Goal: Task Accomplishment & Management: Manage account settings

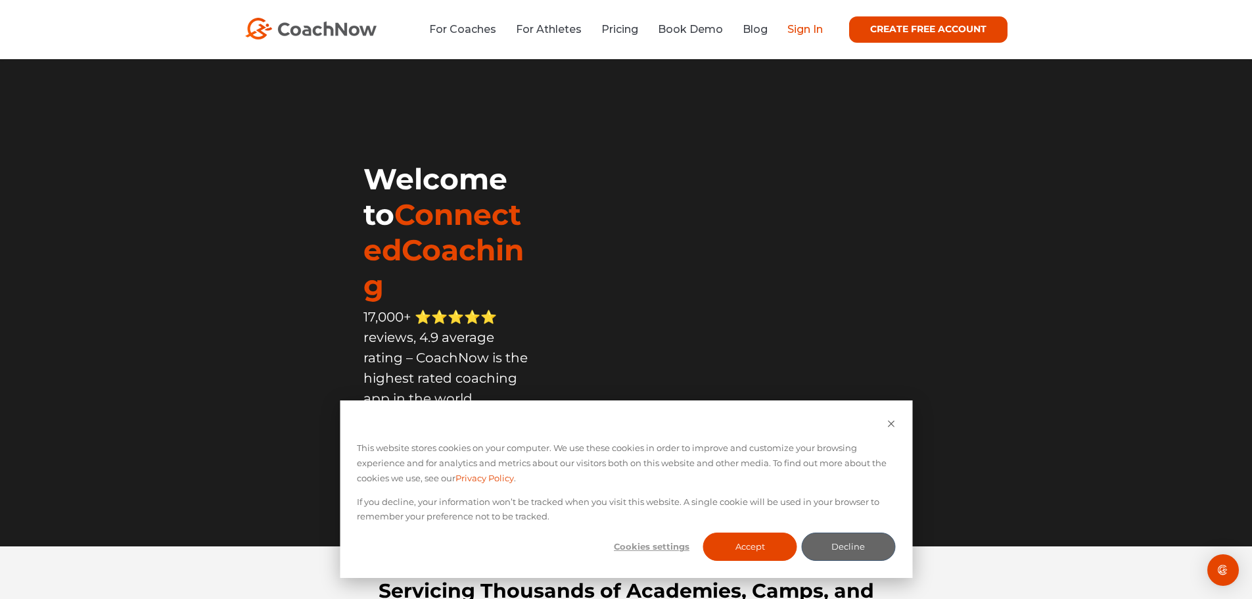
click at [797, 35] on link "Sign In" at bounding box center [804, 29] width 35 height 12
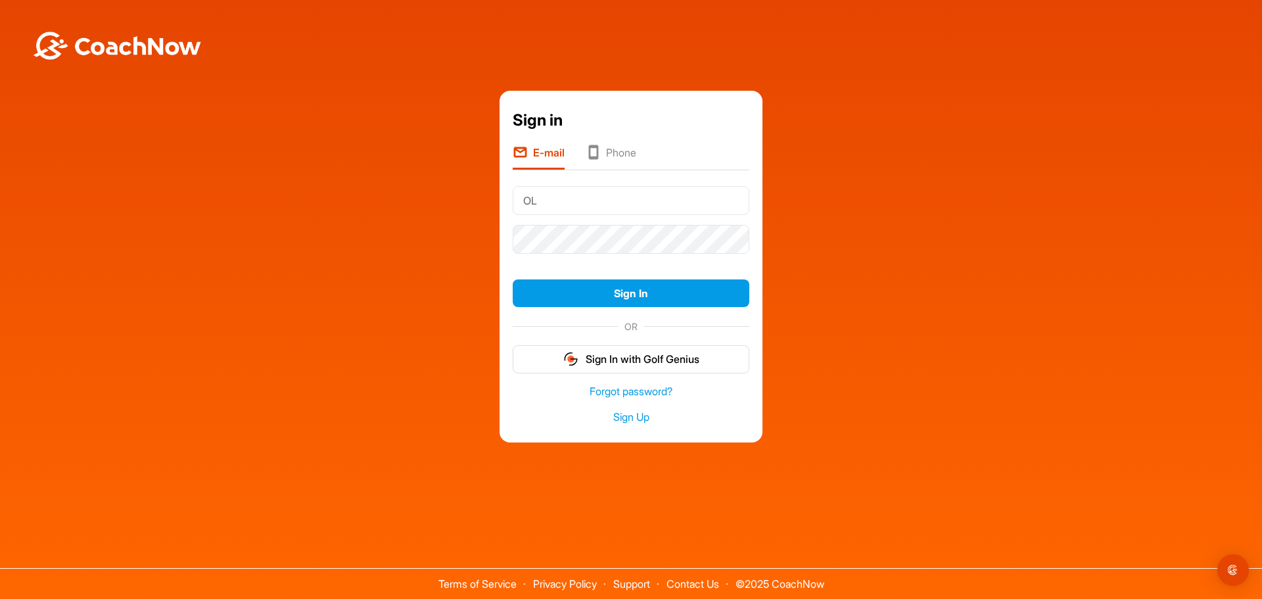
type input "O"
type input "L_Oxley@hotmail.com"
click at [448, 239] on div "Sign in E-mail Phone L_Oxley@hotmail.com Sign In OR Sign In with Golf Genius Fo…" at bounding box center [631, 267] width 1249 height 352
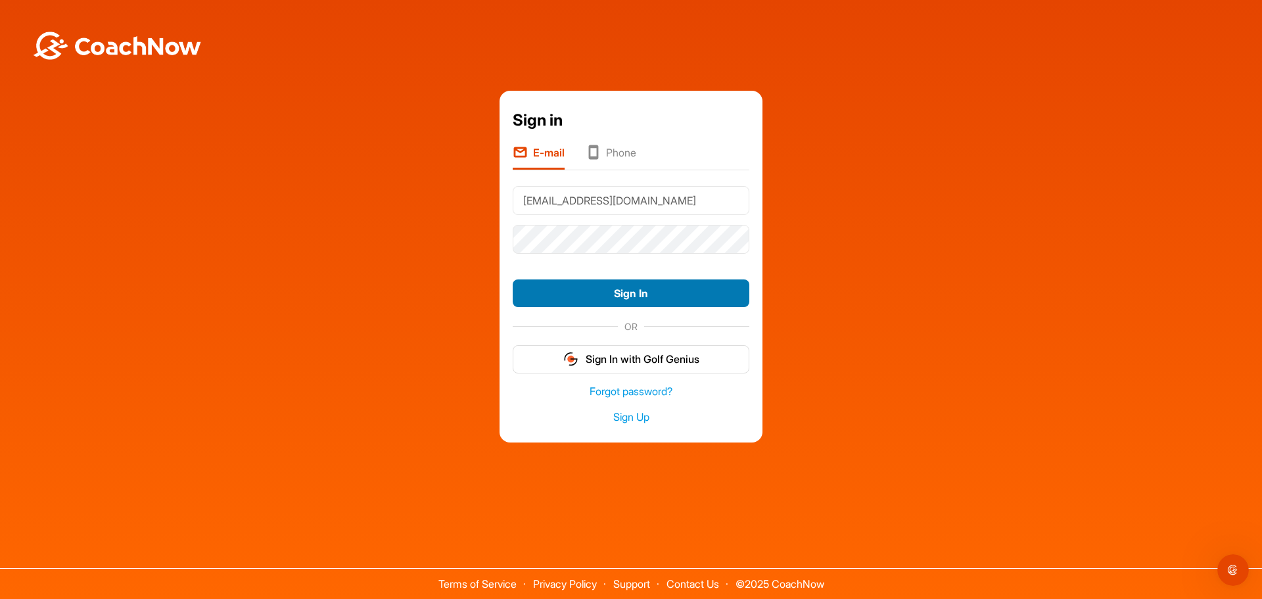
click at [550, 298] on button "Sign In" at bounding box center [631, 293] width 237 height 28
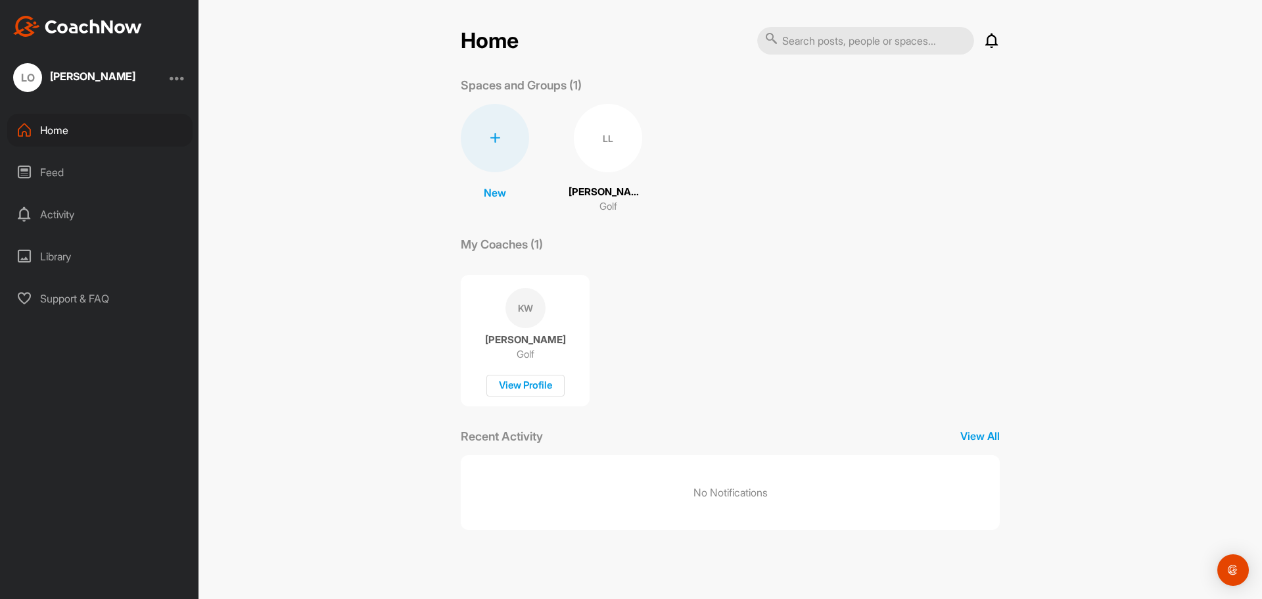
click at [603, 140] on div "LL" at bounding box center [608, 138] width 68 height 68
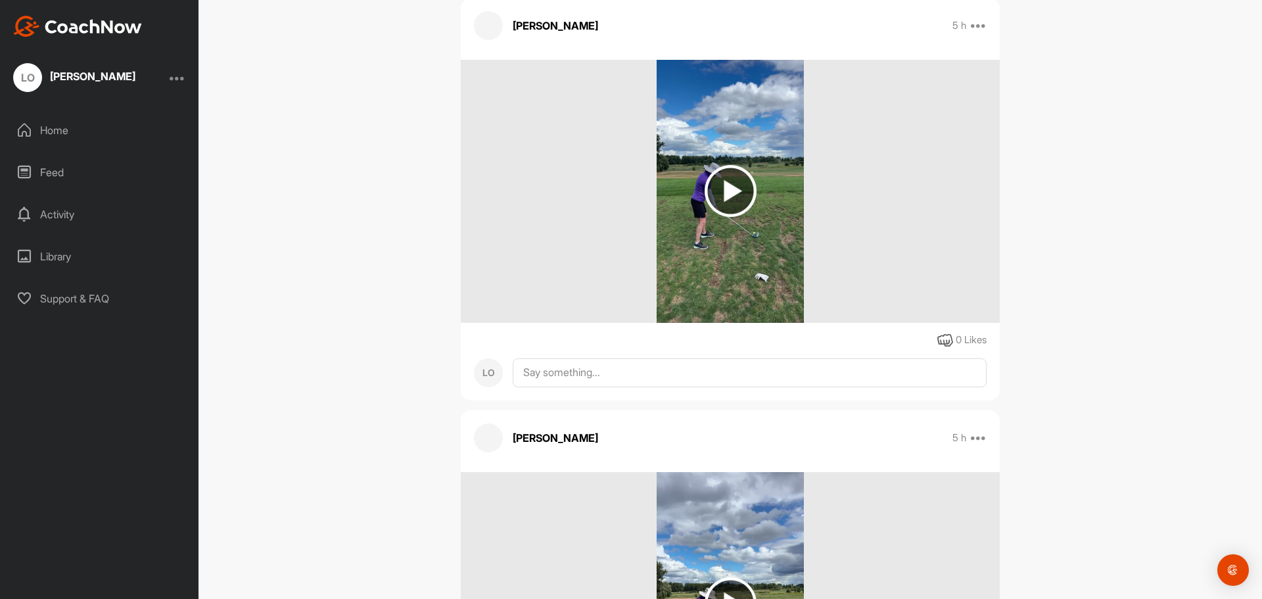
scroll to position [789, 0]
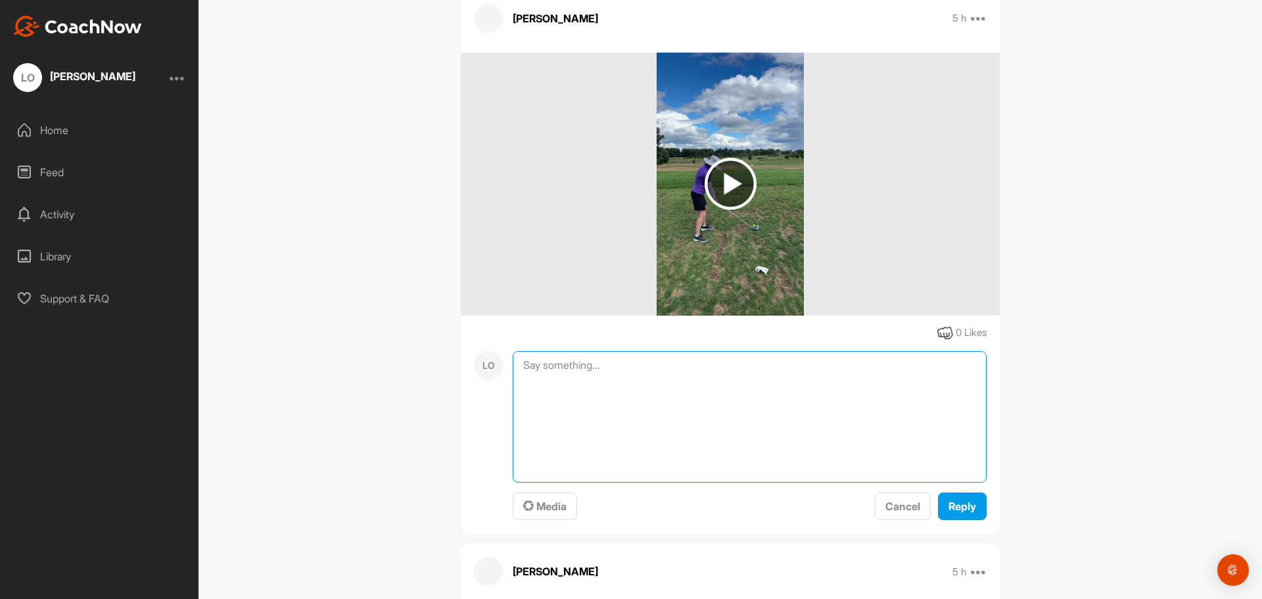
click at [570, 351] on textarea at bounding box center [750, 416] width 474 height 131
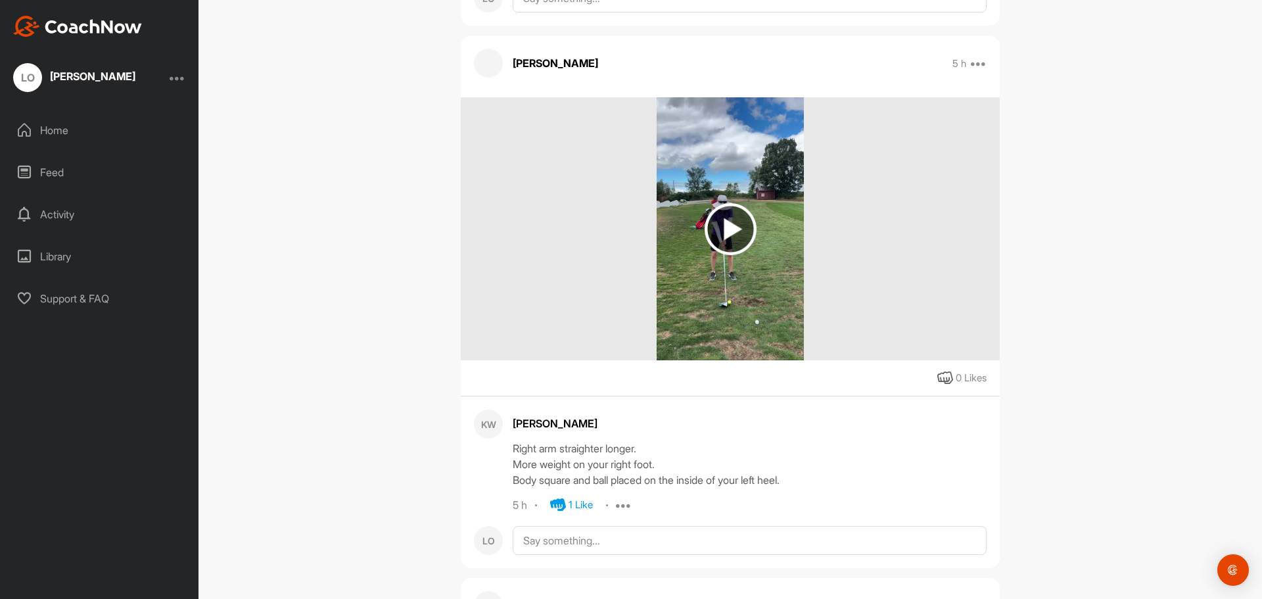
scroll to position [1774, 0]
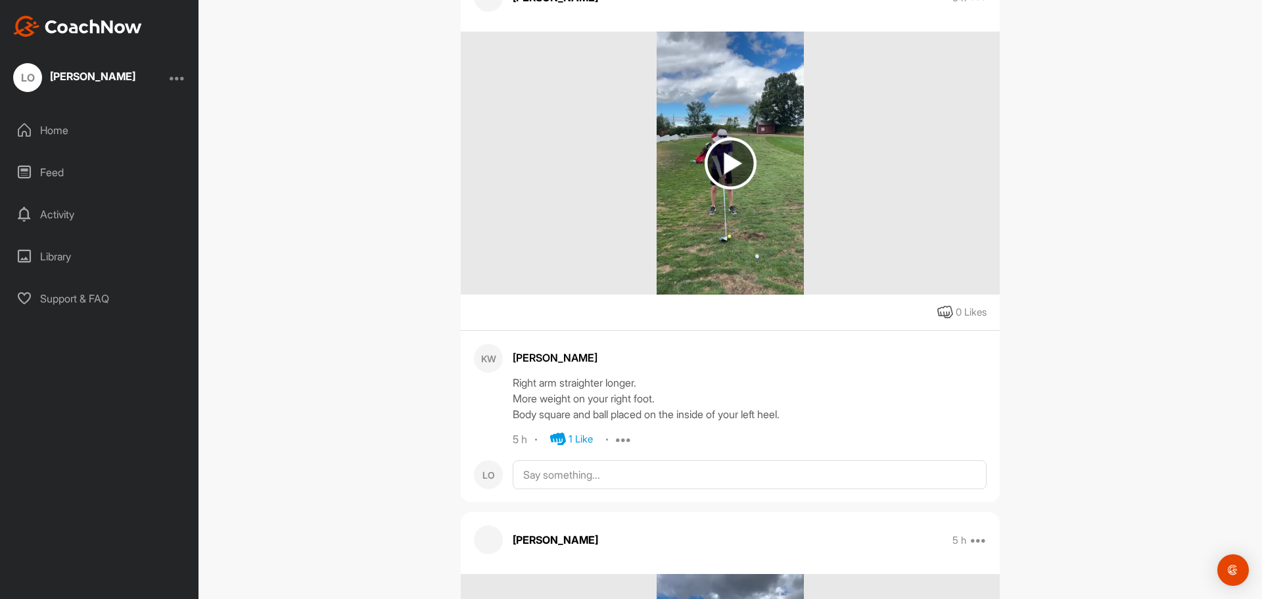
click at [622, 431] on icon at bounding box center [624, 439] width 16 height 16
click at [755, 460] on textarea at bounding box center [750, 474] width 474 height 29
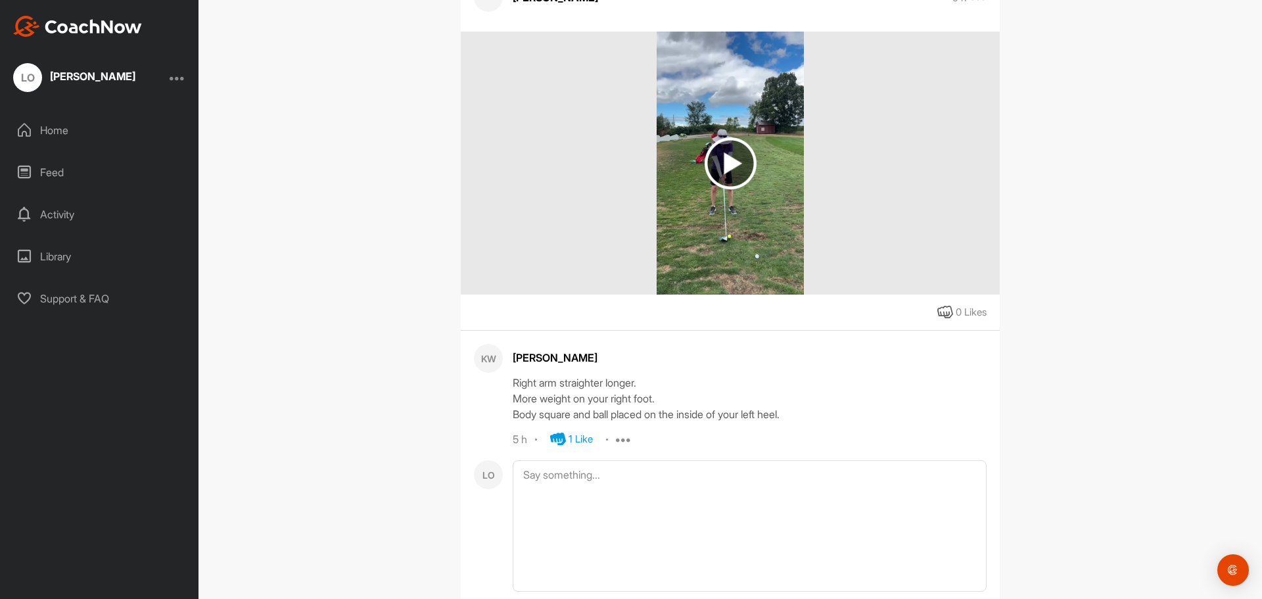
drag, startPoint x: 648, startPoint y: 329, endPoint x: 846, endPoint y: 392, distance: 207.4
click at [846, 392] on div "[PERSON_NAME] Right arm straighter longer. More weight on your right foot. Body…" at bounding box center [750, 395] width 474 height 103
click at [616, 431] on icon at bounding box center [624, 439] width 16 height 16
click at [776, 389] on div "Right arm straighter longer. More weight on your right foot. Body square and ba…" at bounding box center [750, 398] width 474 height 47
click at [66, 261] on div "Library" at bounding box center [99, 256] width 185 height 33
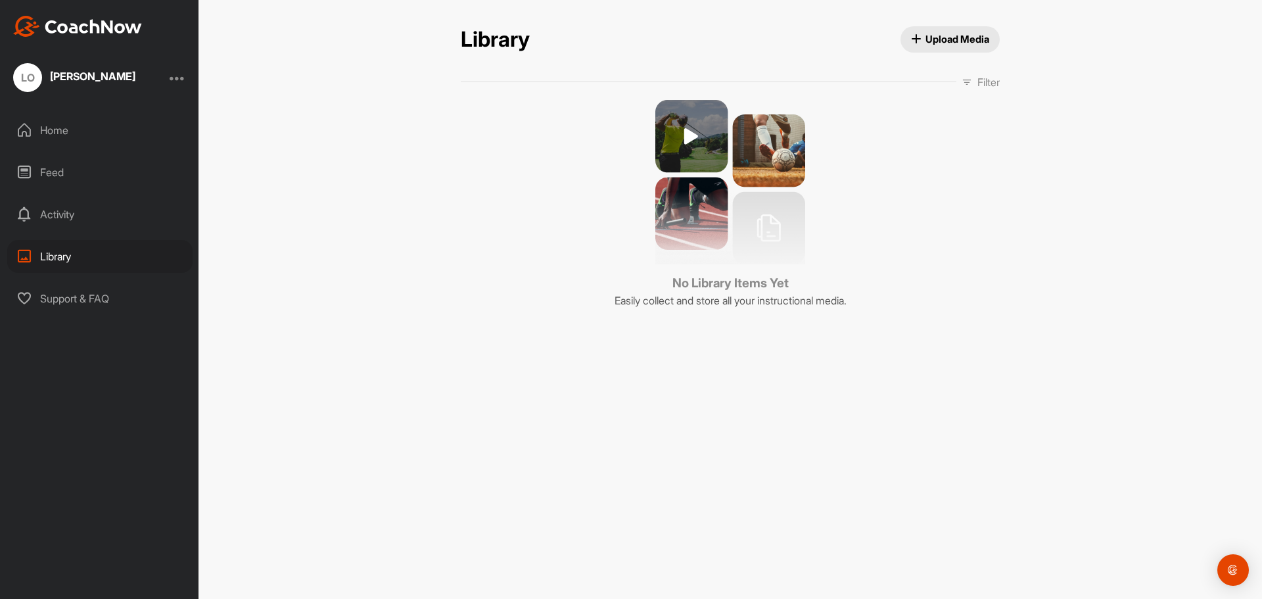
click at [60, 216] on div "Activity" at bounding box center [99, 214] width 185 height 33
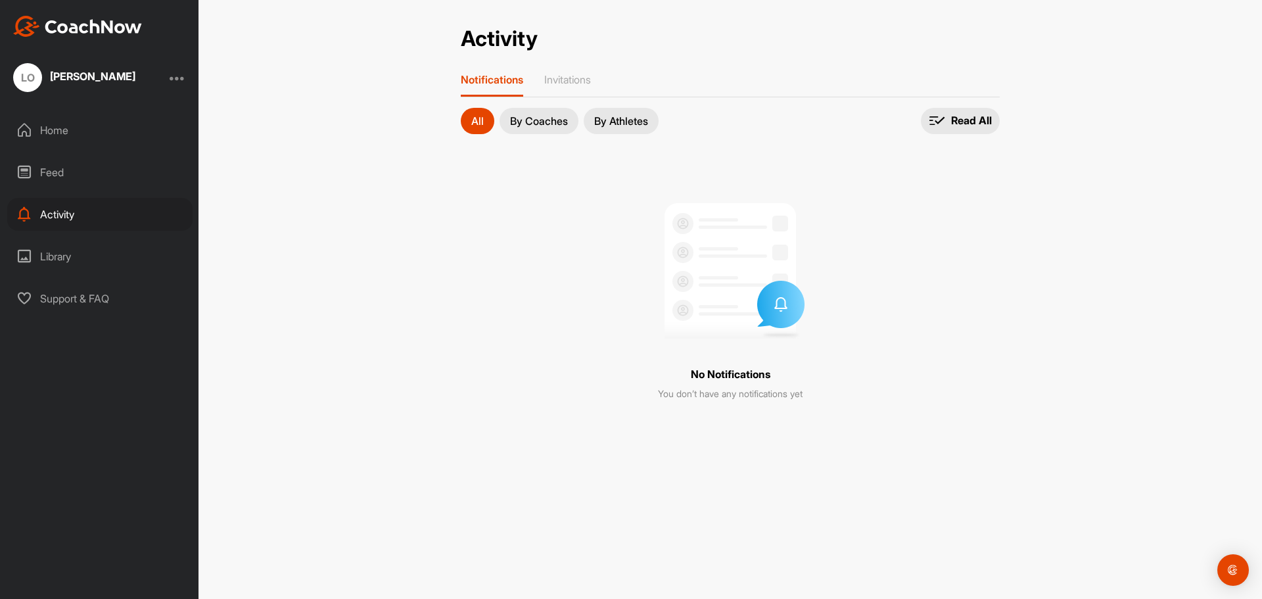
click at [43, 173] on div "Feed" at bounding box center [99, 172] width 185 height 33
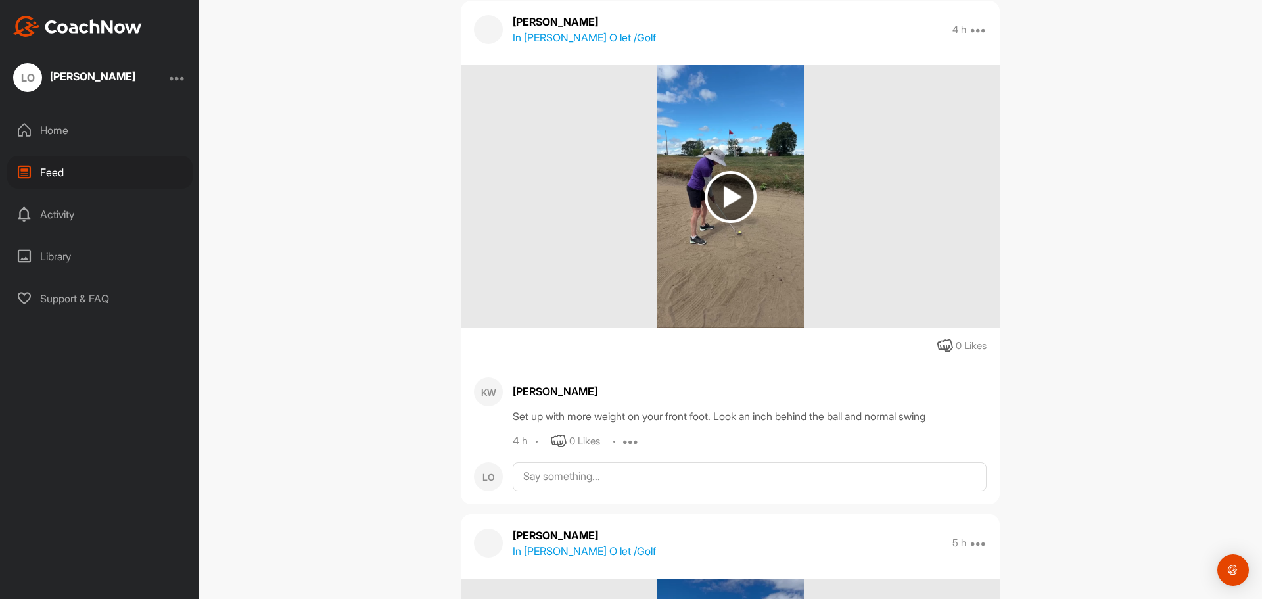
scroll to position [197, 0]
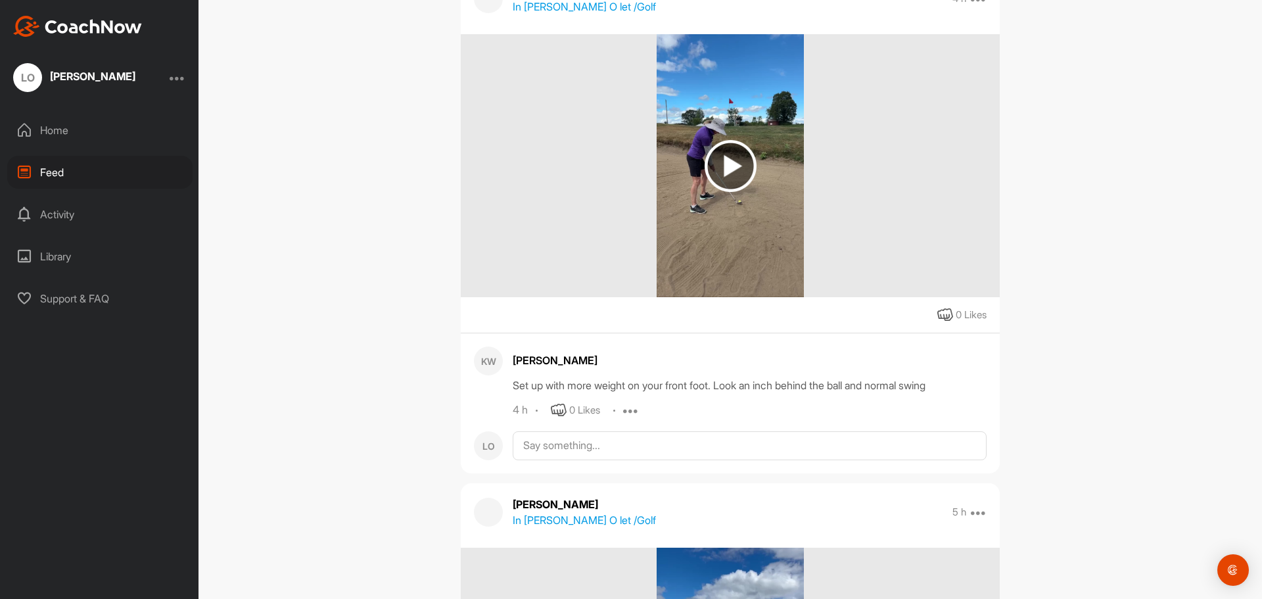
click at [182, 74] on div at bounding box center [178, 78] width 16 height 16
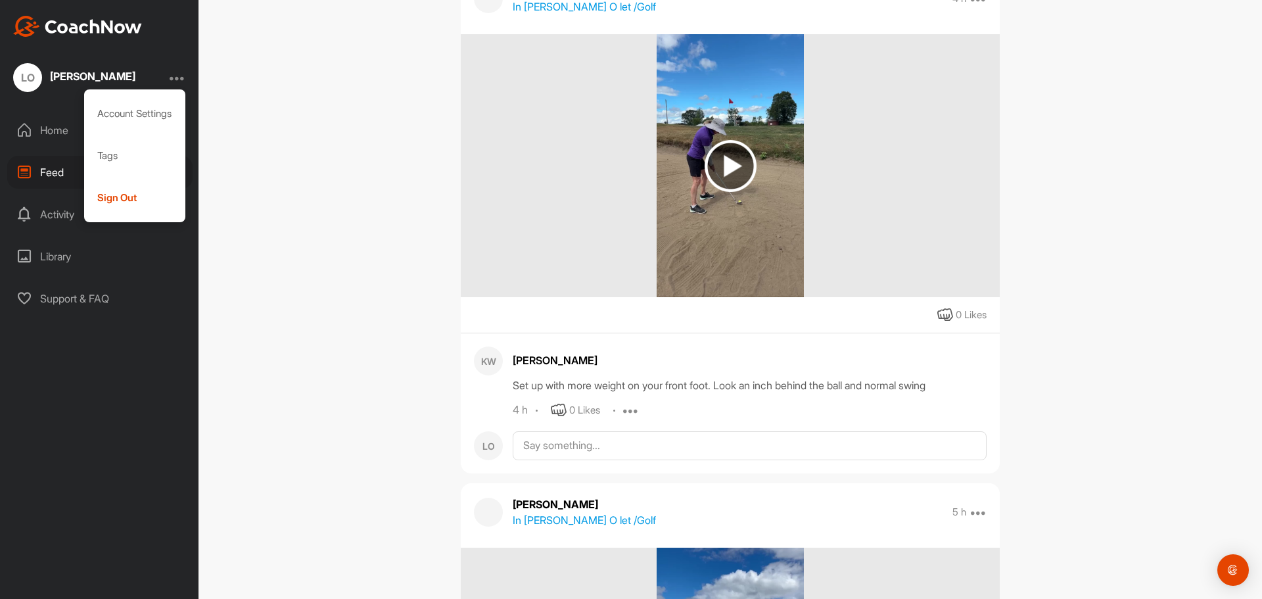
click at [265, 120] on div "Feed Filter Media Type Images Videos Notes Audio Documents Author KW [PERSON_NA…" at bounding box center [729, 299] width 1063 height 599
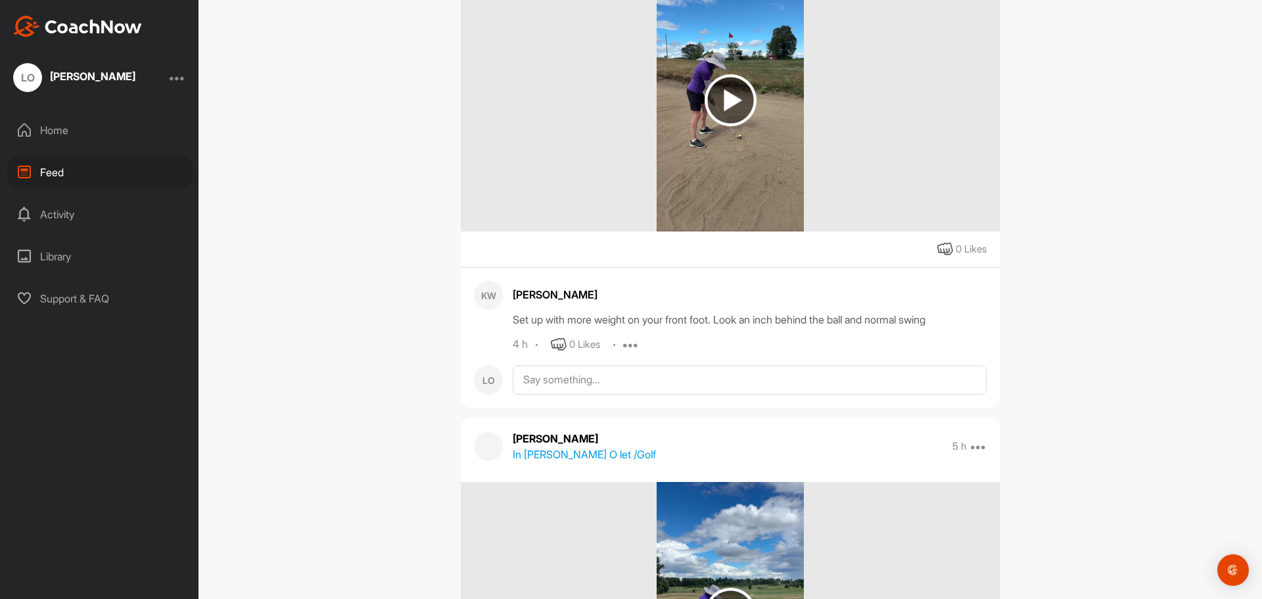
scroll to position [0, 0]
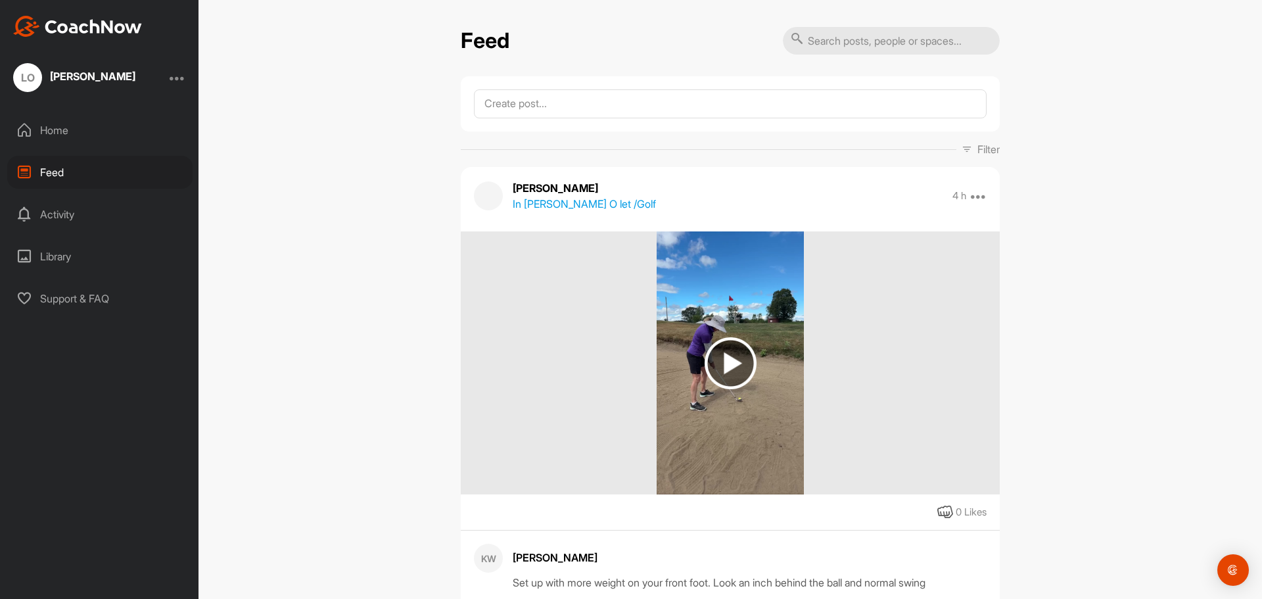
click at [538, 200] on p "In [PERSON_NAME] O let / Golf" at bounding box center [584, 204] width 143 height 16
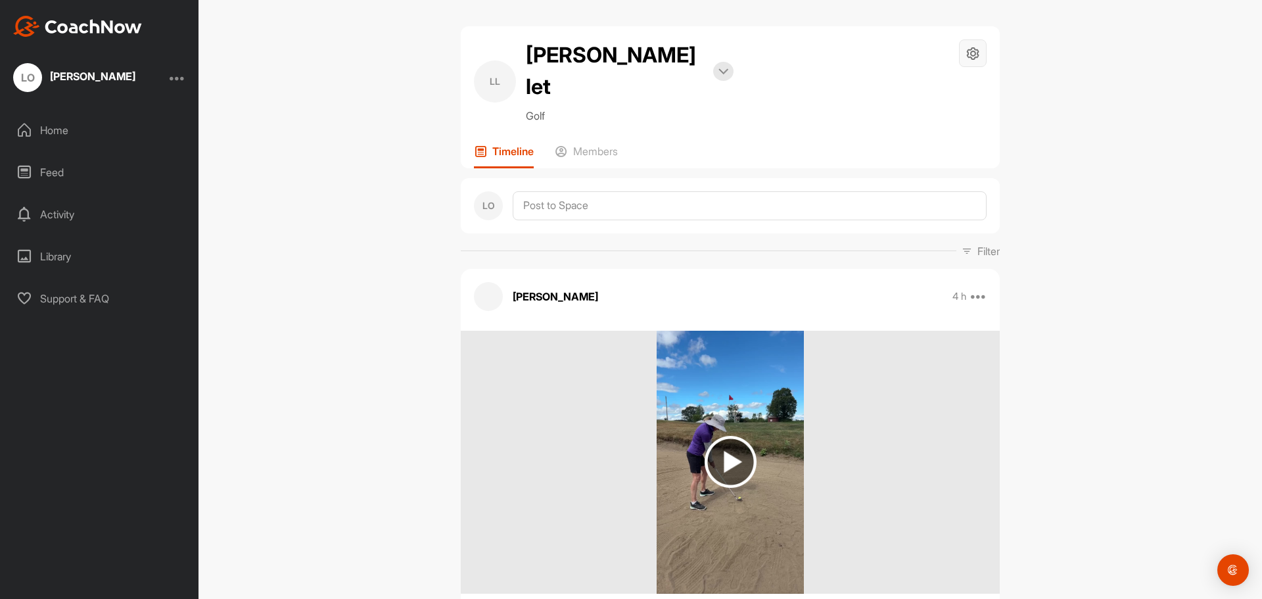
click at [970, 53] on icon at bounding box center [972, 53] width 15 height 15
click at [931, 89] on li "Space Settings" at bounding box center [933, 91] width 107 height 42
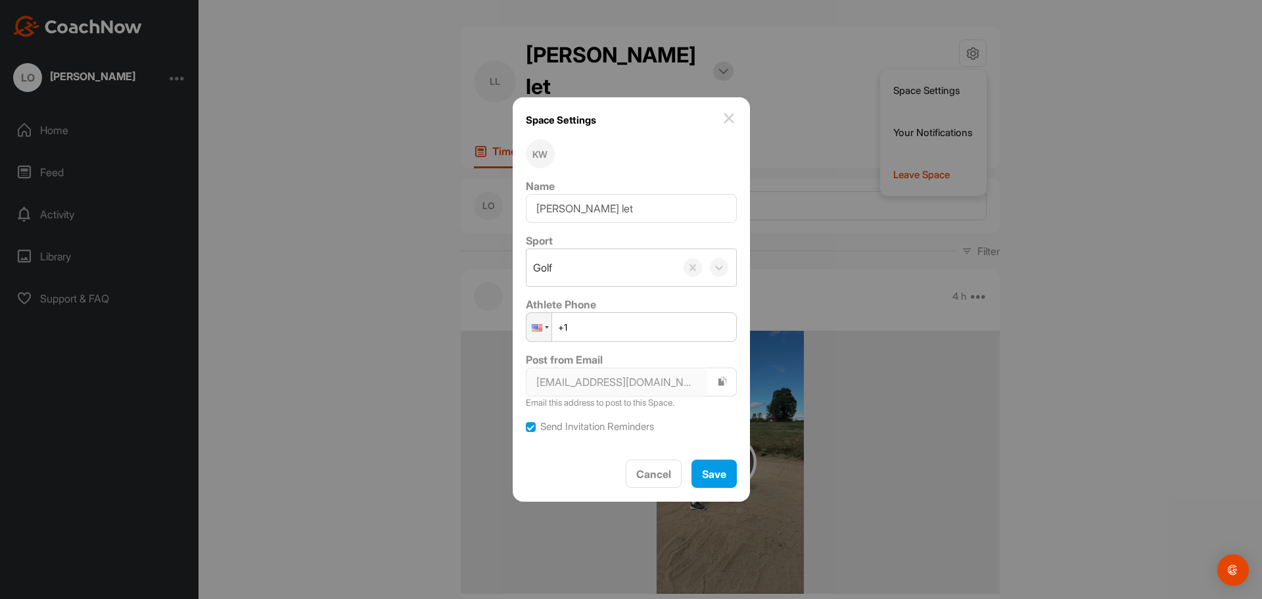
click at [532, 427] on label at bounding box center [531, 427] width 10 height 10
click at [526, 423] on input "Send Invitation Reminders" at bounding box center [526, 422] width 1 height 1
checkbox input "false"
click at [708, 474] on span "Save" at bounding box center [714, 473] width 24 height 13
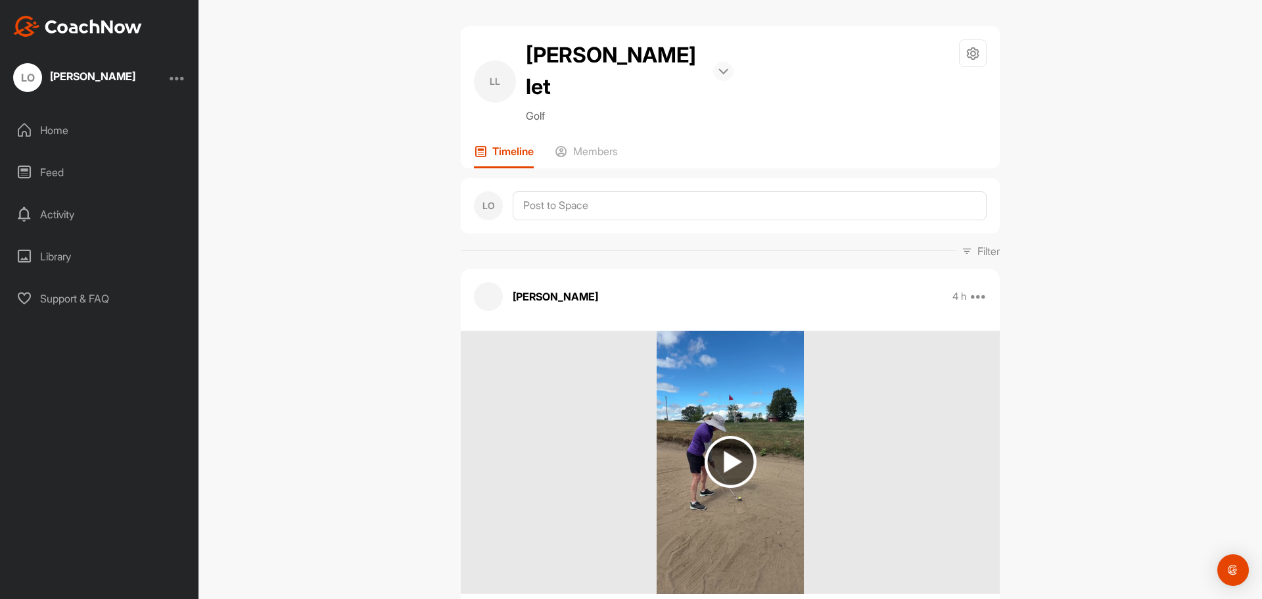
click at [718, 68] on img at bounding box center [723, 71] width 10 height 7
click at [645, 63] on div "LL [PERSON_NAME] O let Bookings Golf Space Settings Your Notifications Leave Sp…" at bounding box center [730, 81] width 513 height 84
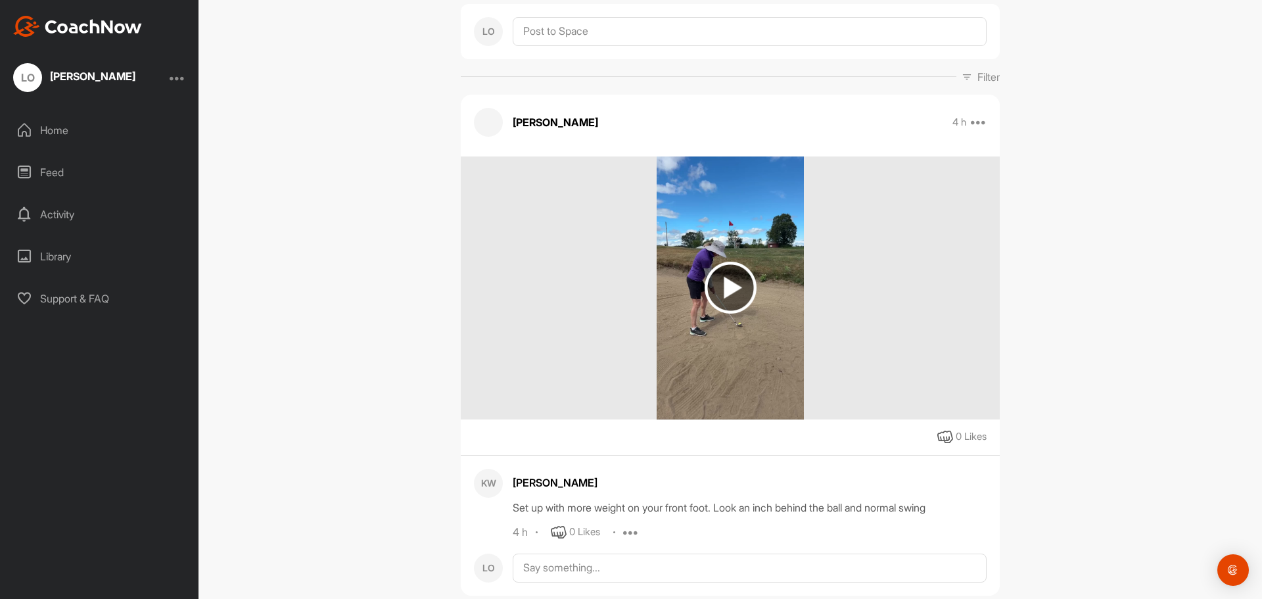
scroll to position [197, 0]
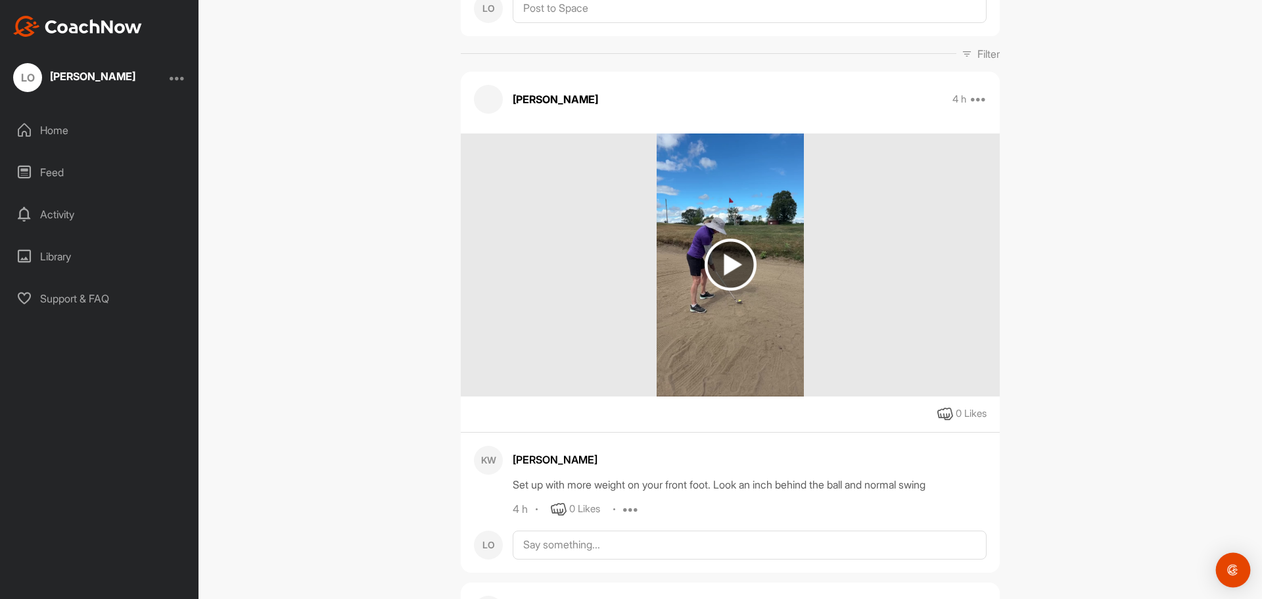
click at [1235, 566] on img "Open Intercom Messenger" at bounding box center [1232, 569] width 17 height 17
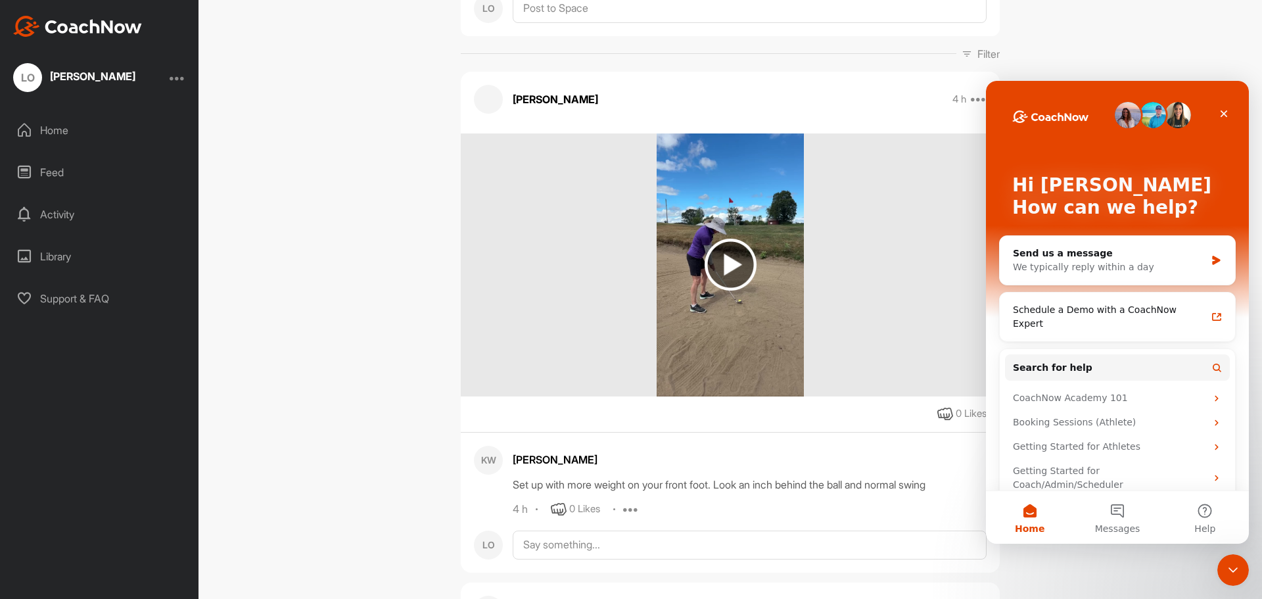
scroll to position [0, 0]
click at [903, 486] on div "KW [PERSON_NAME] Set up with more weight on your front foot. Look an inch behin…" at bounding box center [730, 495] width 539 height 127
click at [1226, 108] on div "Close" at bounding box center [1224, 114] width 24 height 24
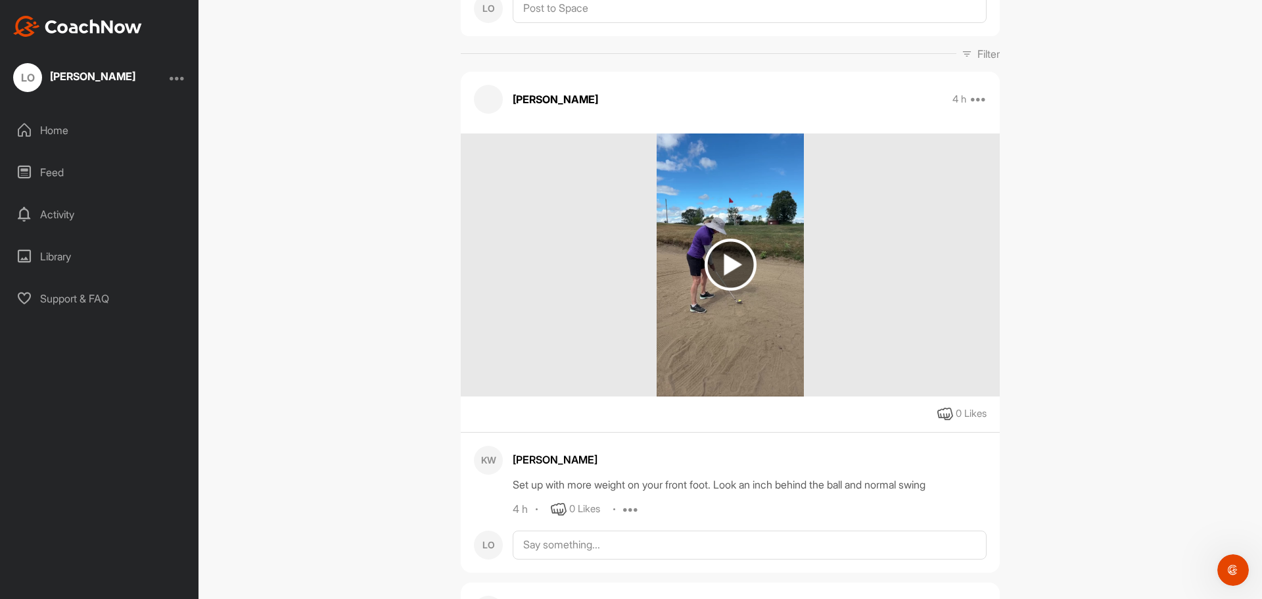
click at [176, 75] on div at bounding box center [178, 78] width 16 height 16
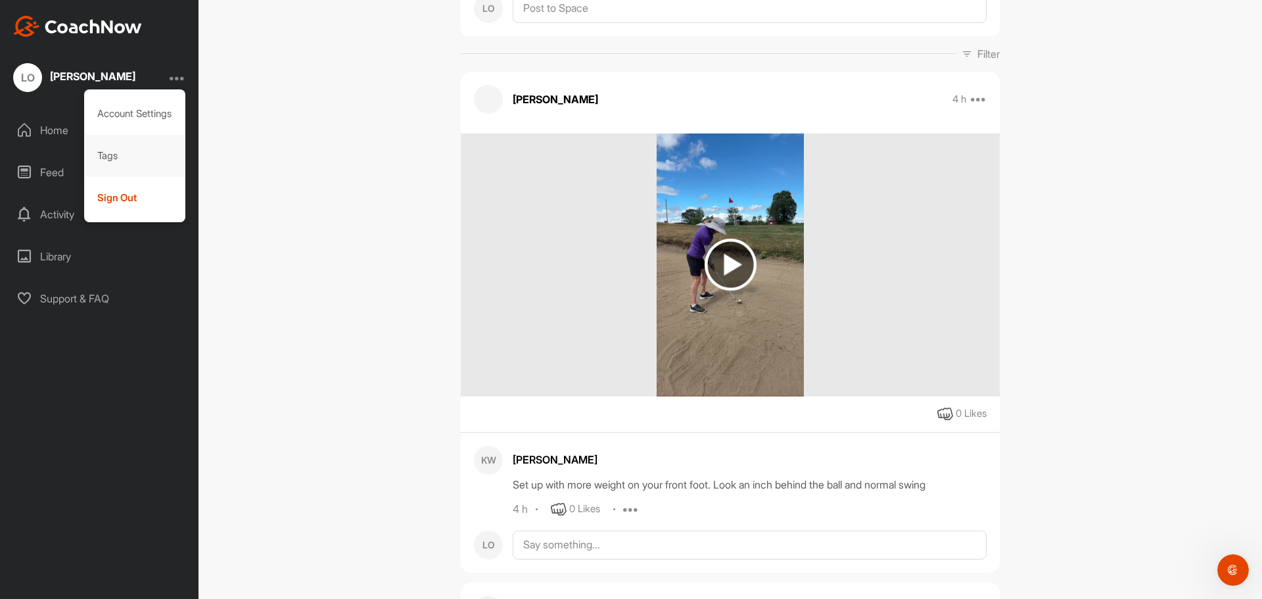
click at [98, 157] on div "Tags" at bounding box center [135, 156] width 102 height 42
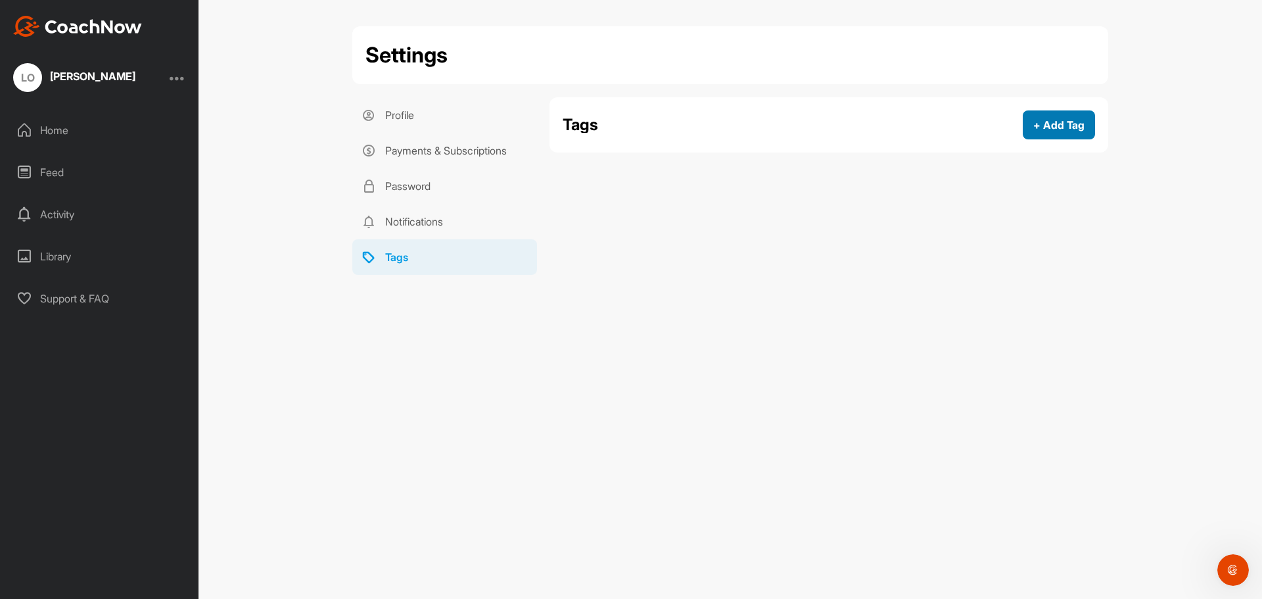
click at [1057, 120] on button "+ Add Tag" at bounding box center [1059, 124] width 72 height 29
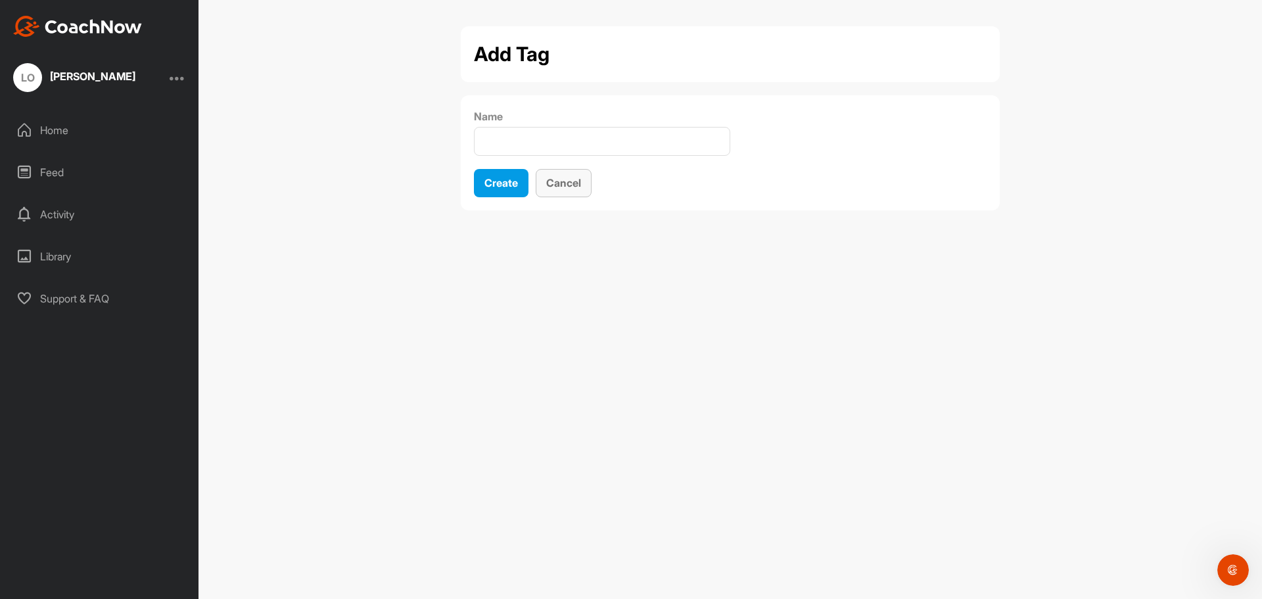
click at [553, 181] on button "Cancel" at bounding box center [564, 183] width 56 height 28
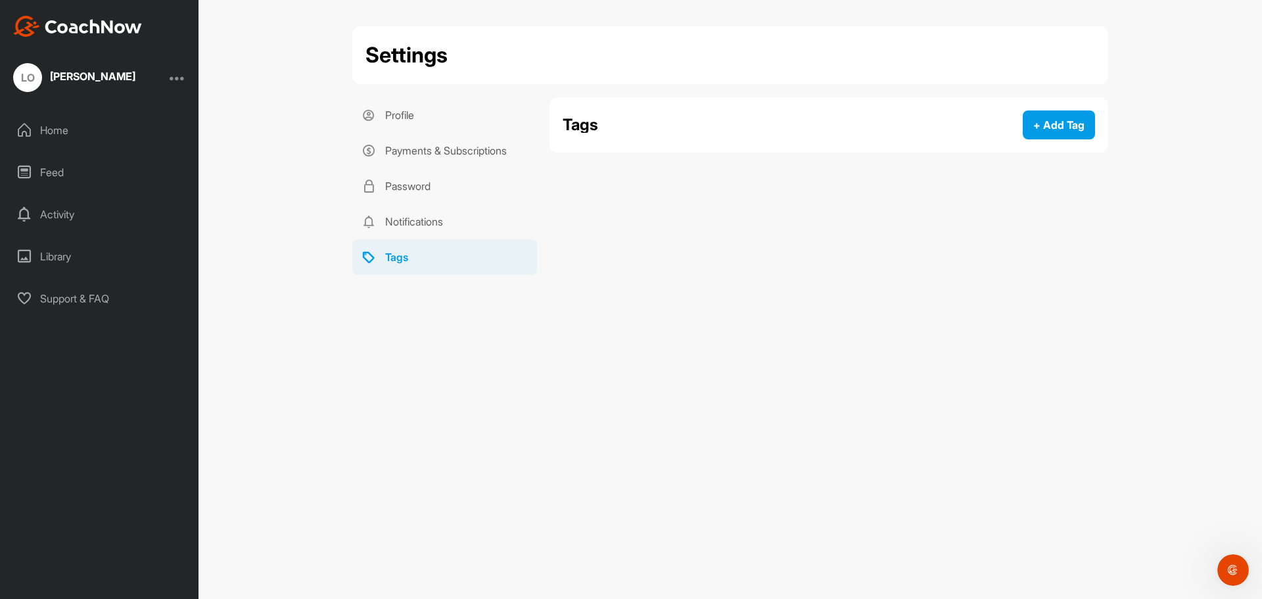
click at [62, 133] on div "Home" at bounding box center [99, 130] width 185 height 33
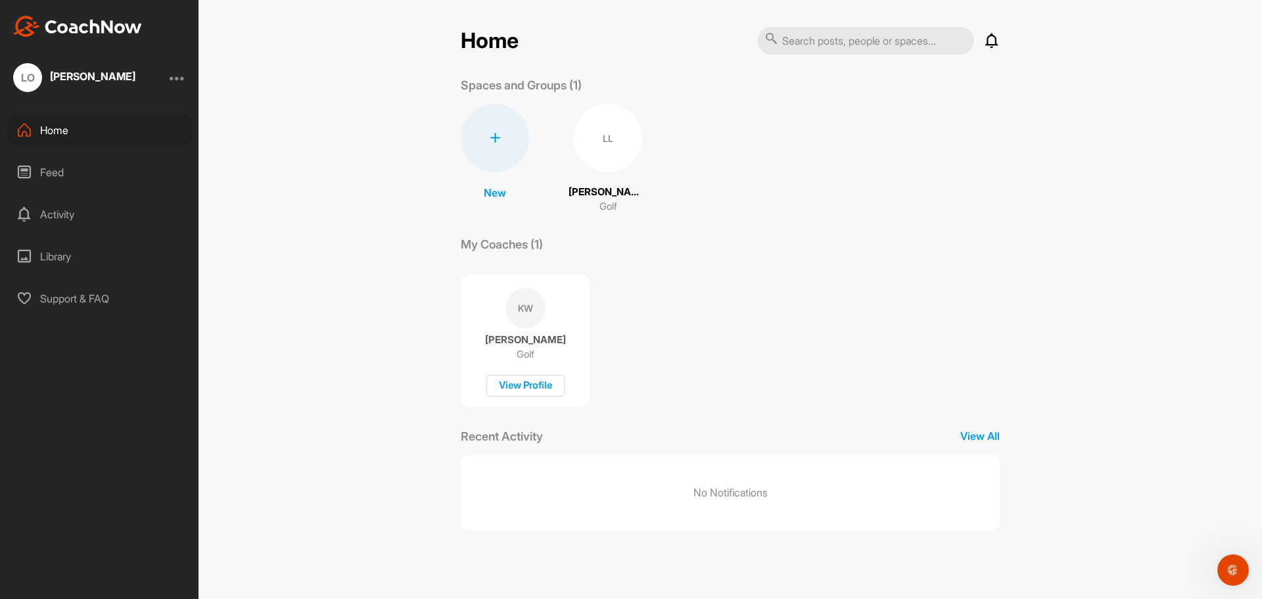
click at [608, 141] on div "LL" at bounding box center [608, 138] width 68 height 68
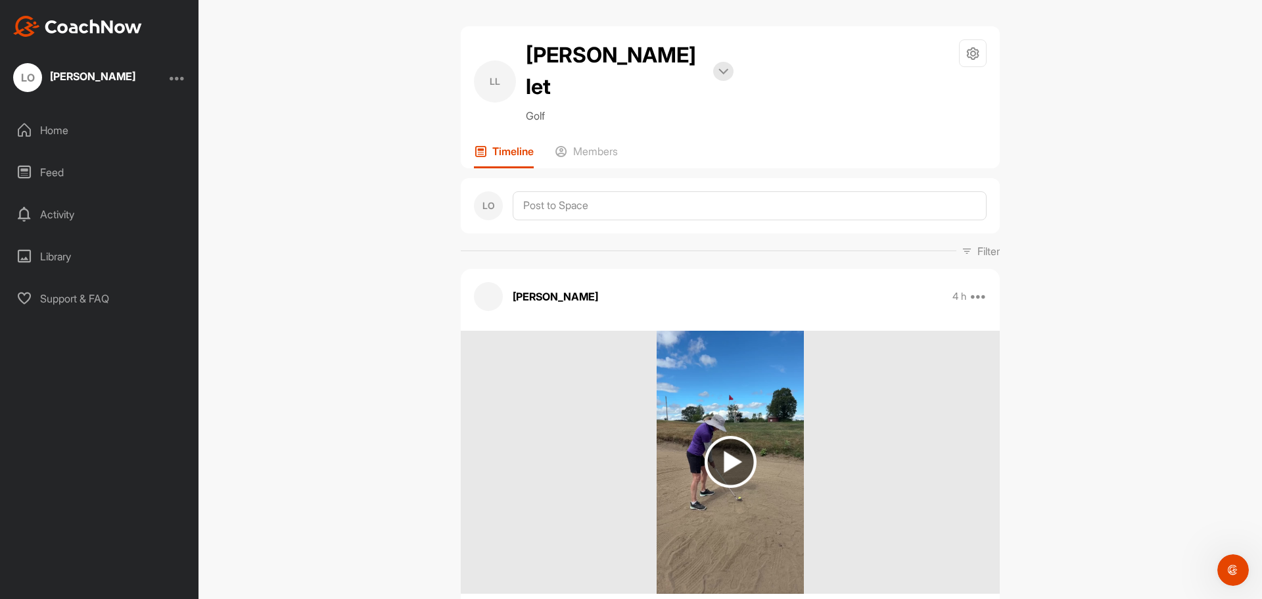
click at [961, 246] on icon at bounding box center [966, 251] width 11 height 11
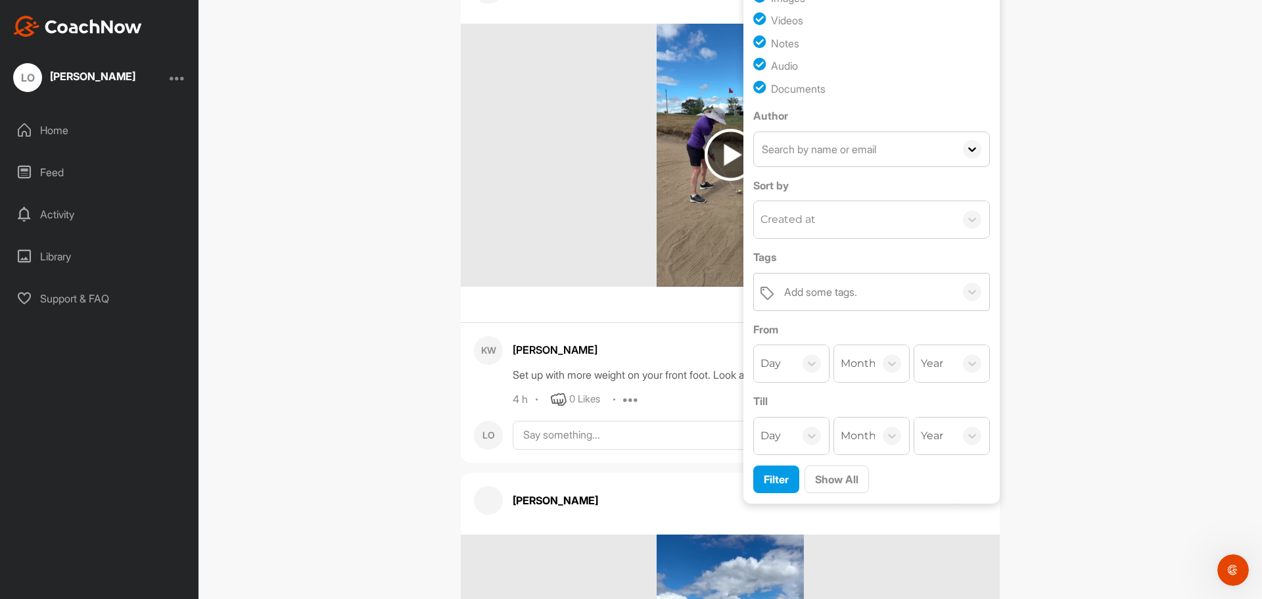
scroll to position [329, 0]
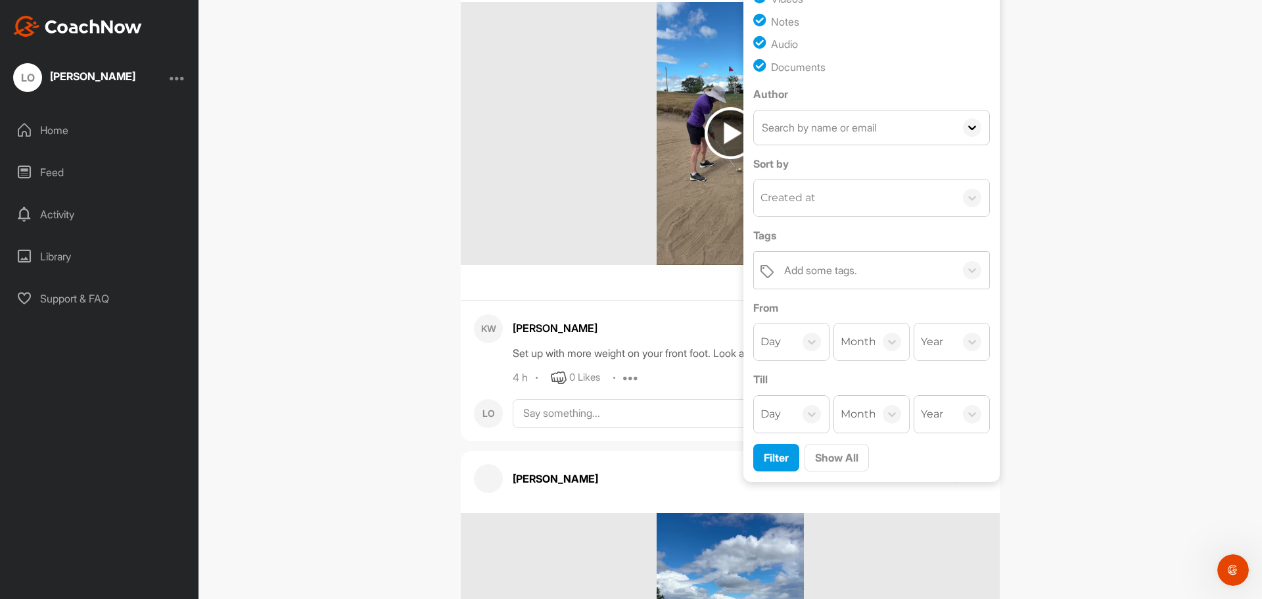
click at [1038, 265] on div "[PERSON_NAME] O let Bookings Golf Space Settings Your Notifications Leave Space…" at bounding box center [729, 299] width 1063 height 599
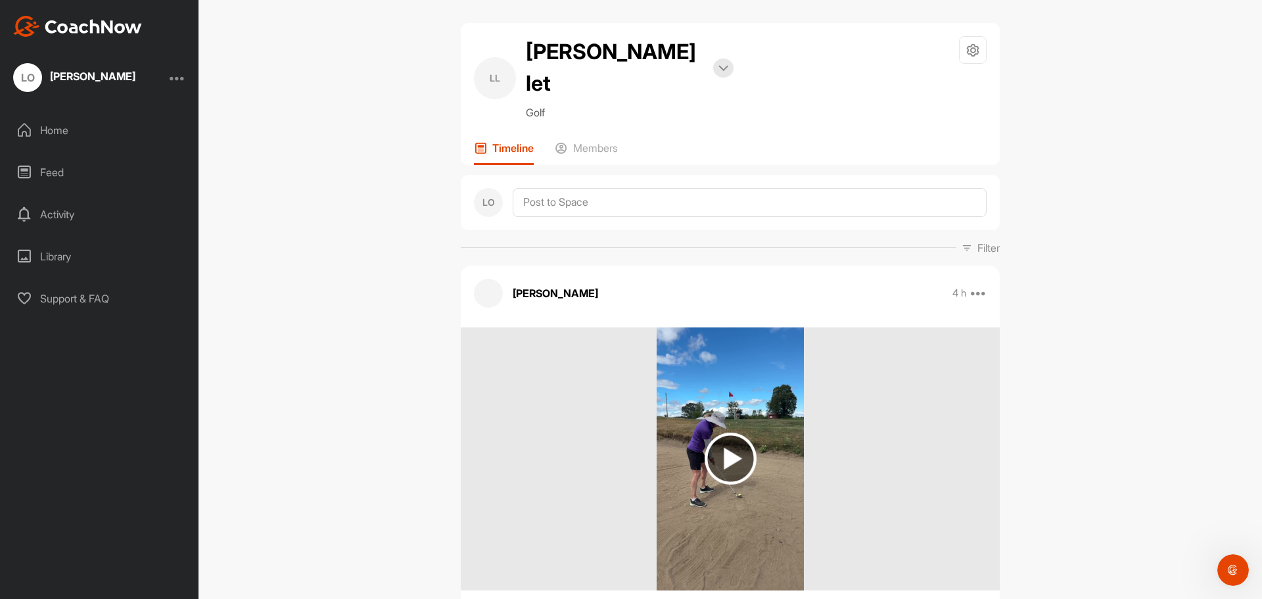
scroll to position [0, 0]
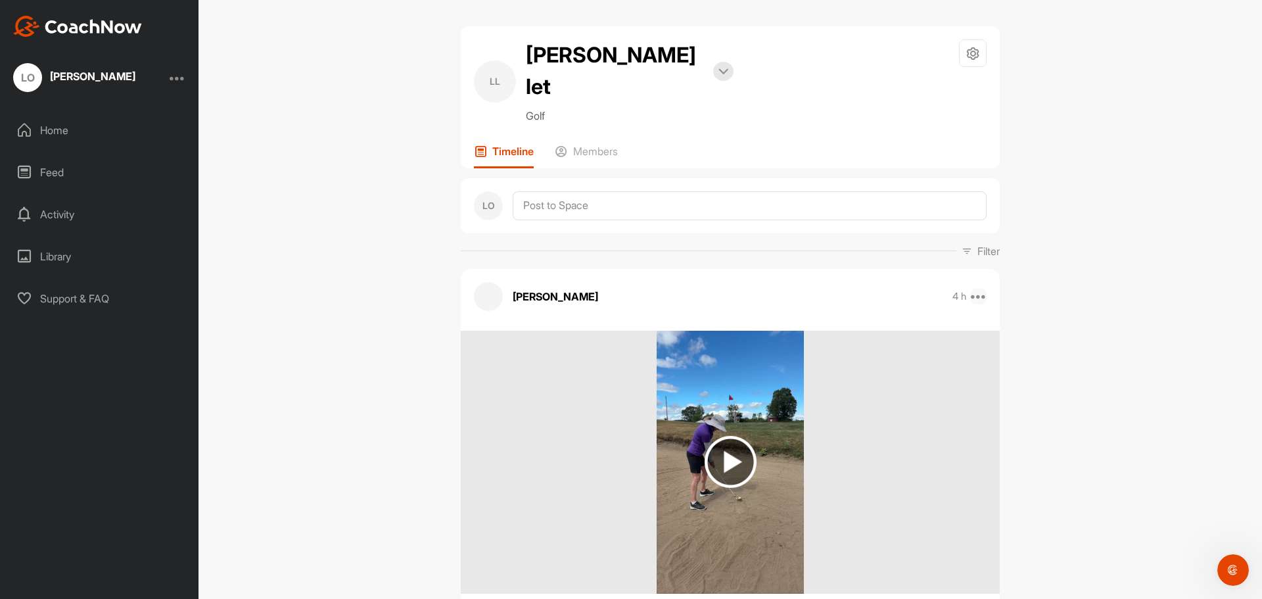
click at [974, 288] on icon at bounding box center [979, 296] width 16 height 16
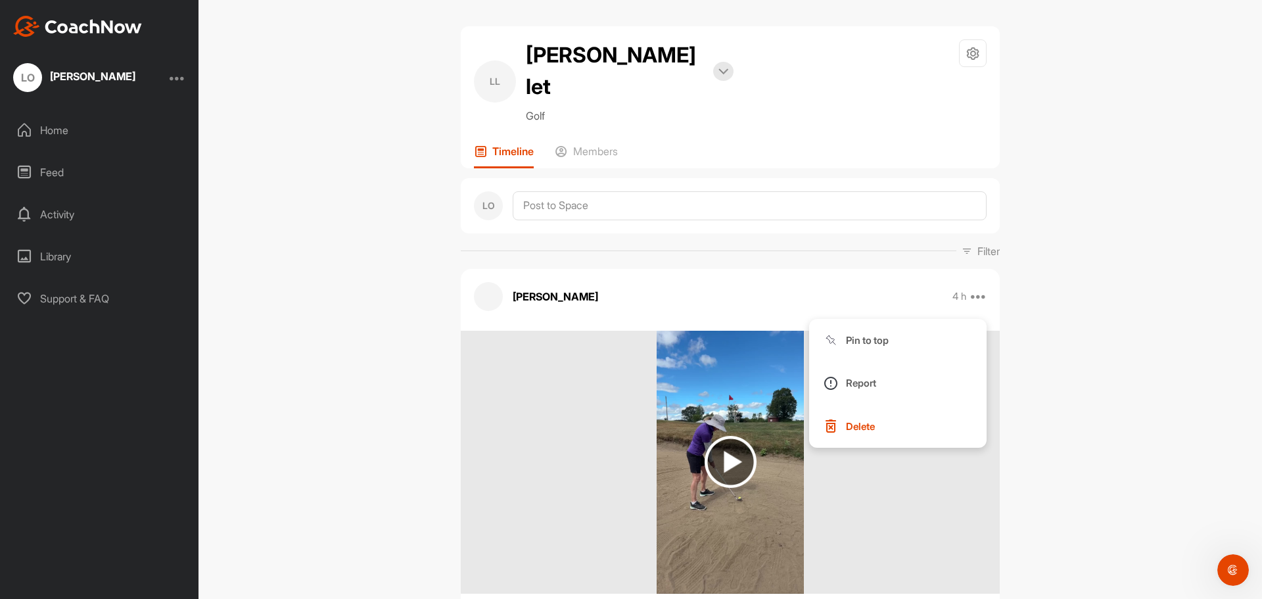
click at [978, 243] on p "Filter" at bounding box center [988, 251] width 22 height 16
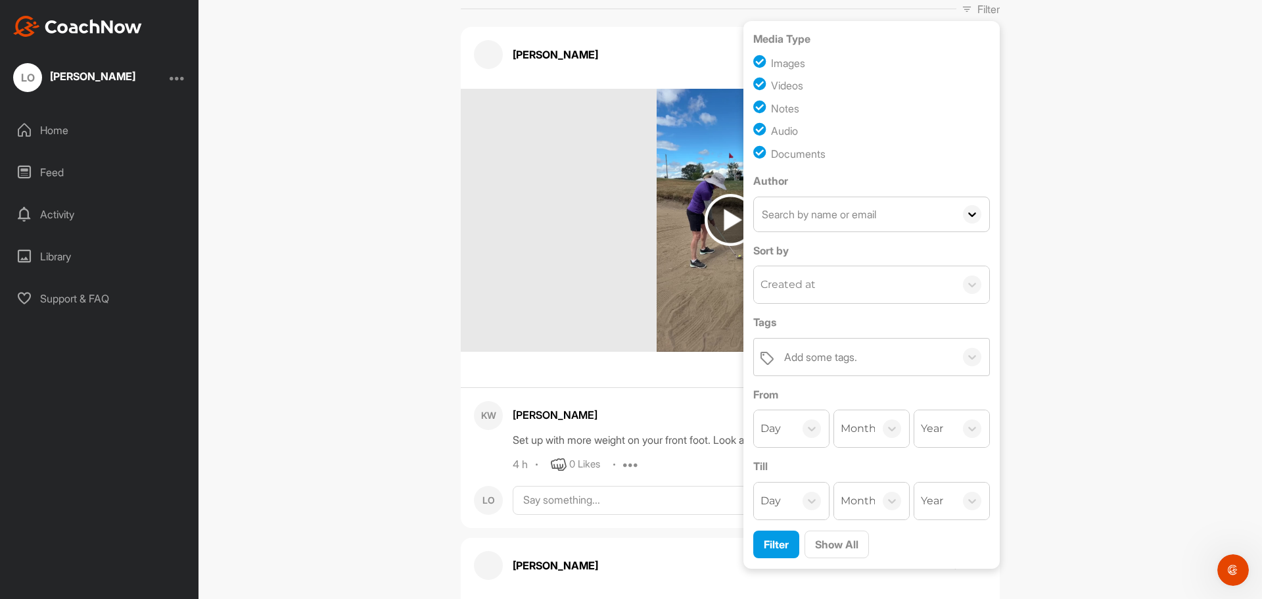
scroll to position [263, 0]
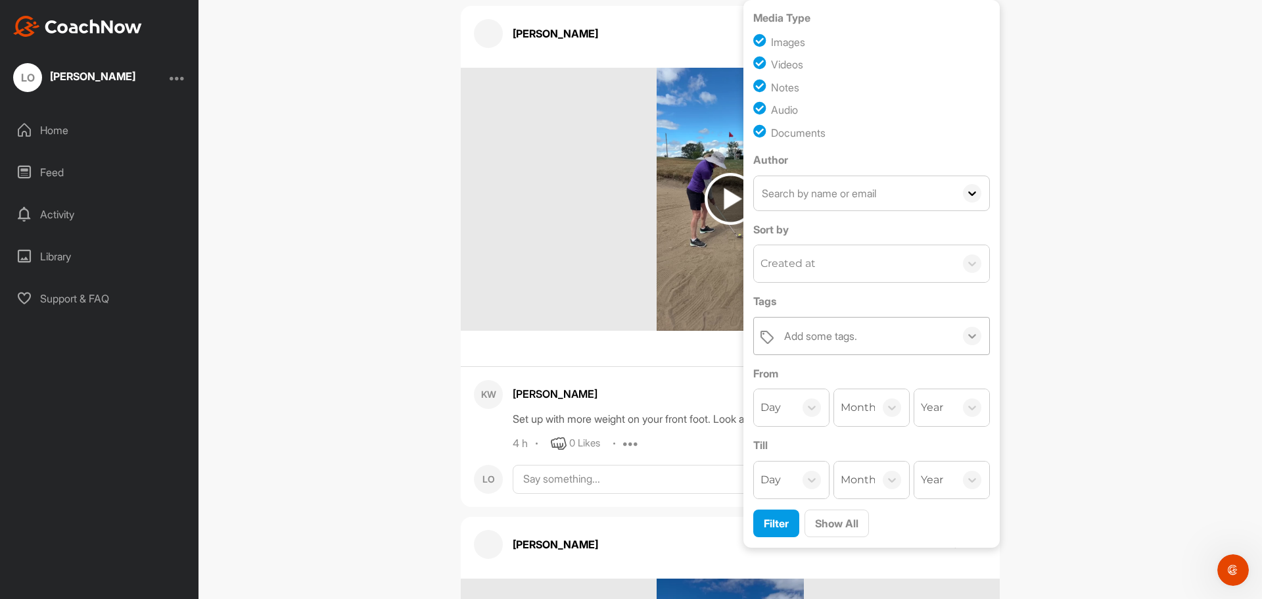
click at [970, 329] on icon at bounding box center [971, 335] width 13 height 13
type input "G"
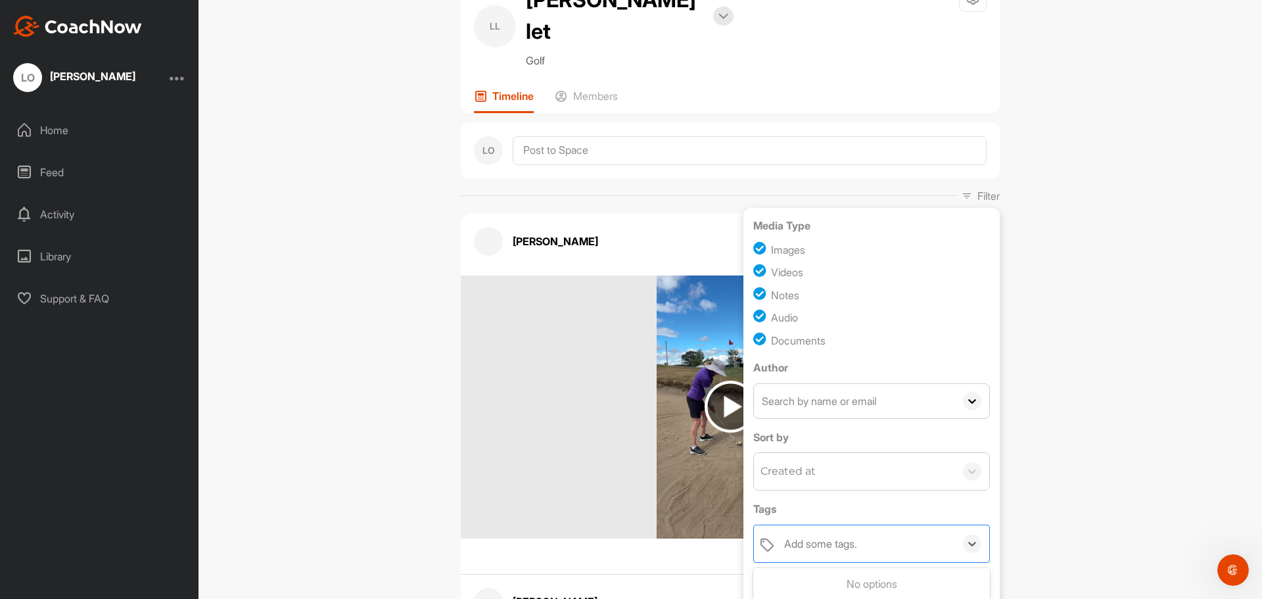
scroll to position [0, 0]
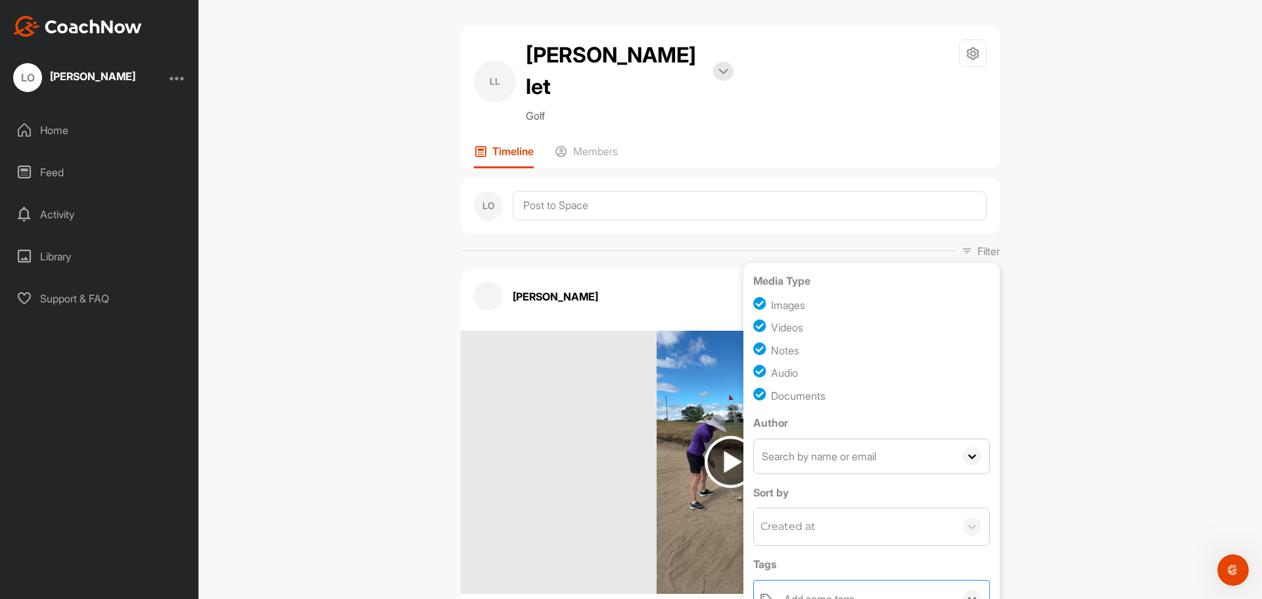
click at [1145, 408] on div "[PERSON_NAME] O let Bookings Golf Space Settings Your Notifications Leave Space…" at bounding box center [729, 299] width 1063 height 599
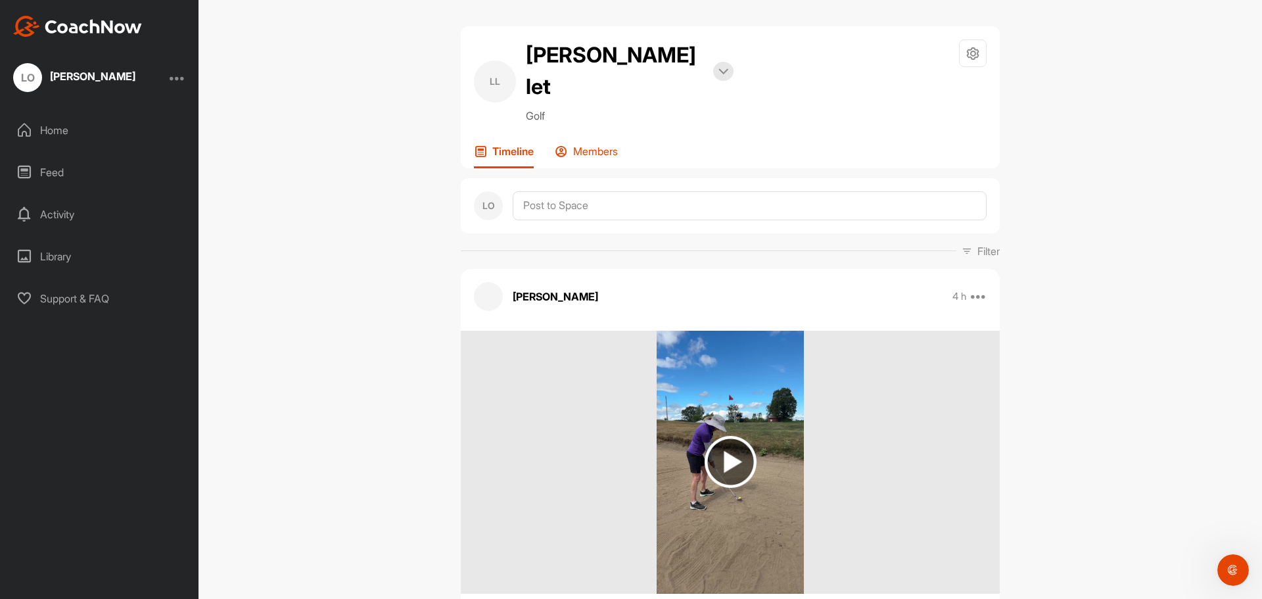
click at [592, 145] on p "Members" at bounding box center [595, 151] width 45 height 13
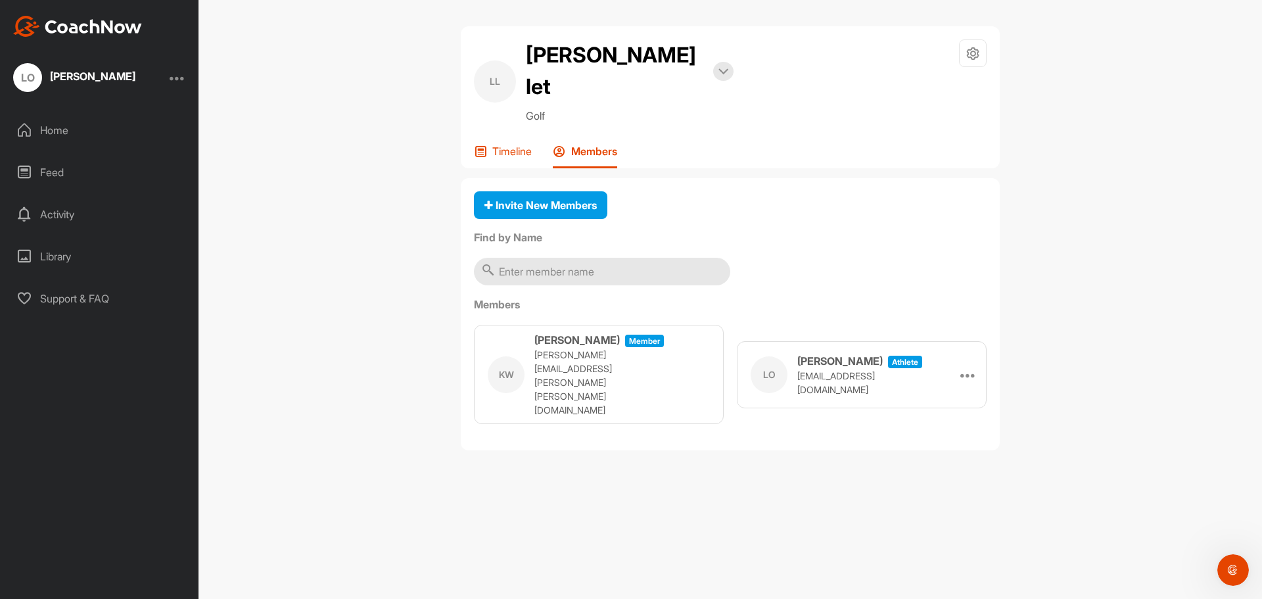
click at [503, 145] on p "Timeline" at bounding box center [511, 151] width 39 height 13
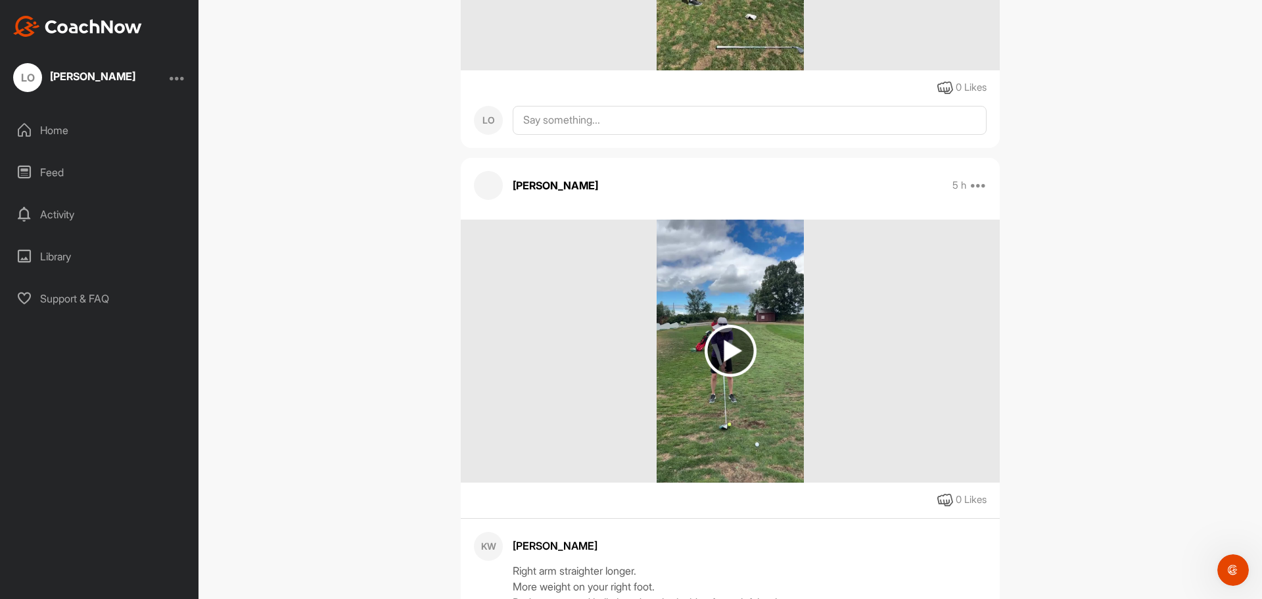
scroll to position [1511, 0]
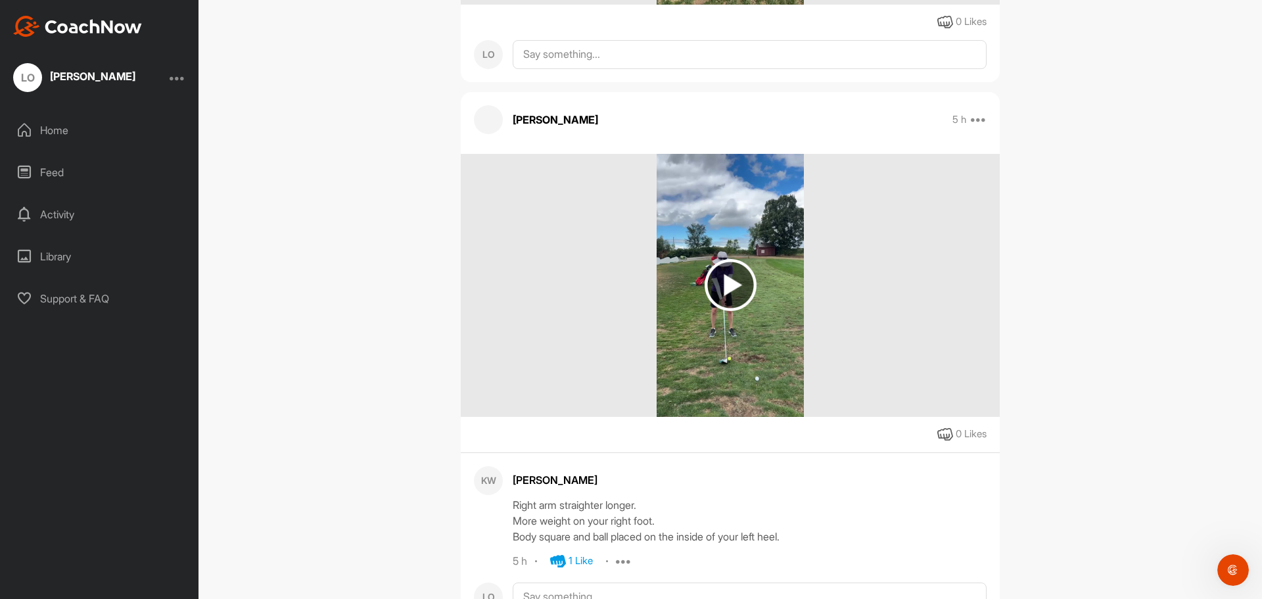
click at [724, 259] on img at bounding box center [730, 285] width 52 height 52
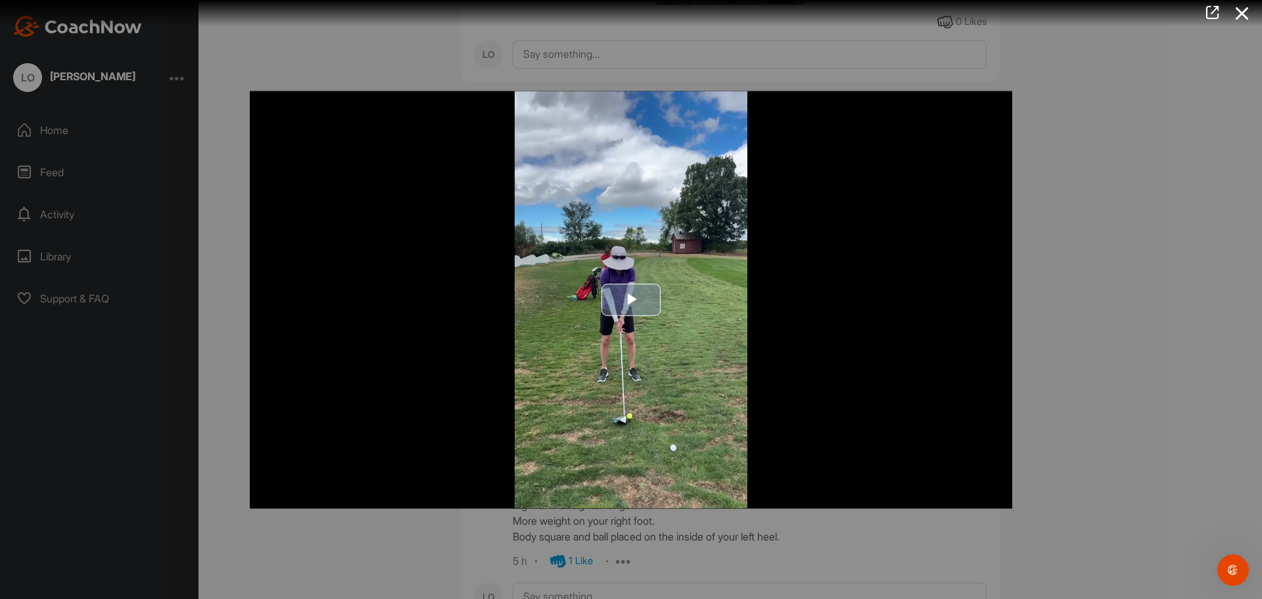
click at [631, 300] on span "Video Player" at bounding box center [631, 300] width 0 height 0
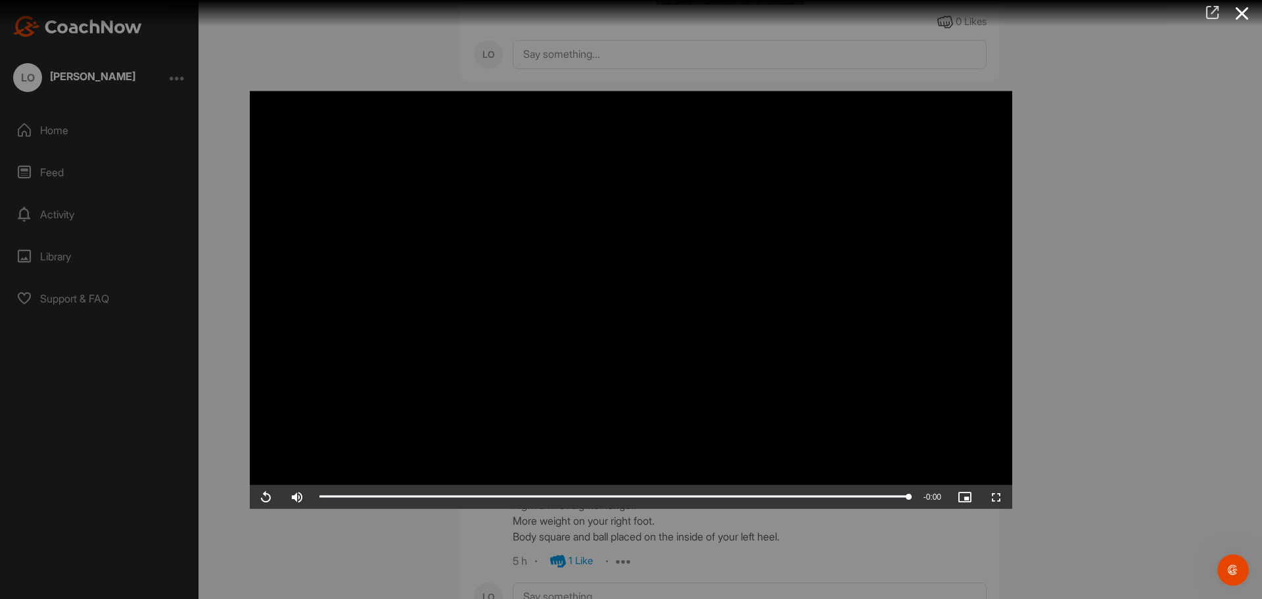
click at [1214, 10] on icon at bounding box center [1212, 12] width 15 height 14
click at [1055, 335] on div at bounding box center [631, 299] width 1262 height 599
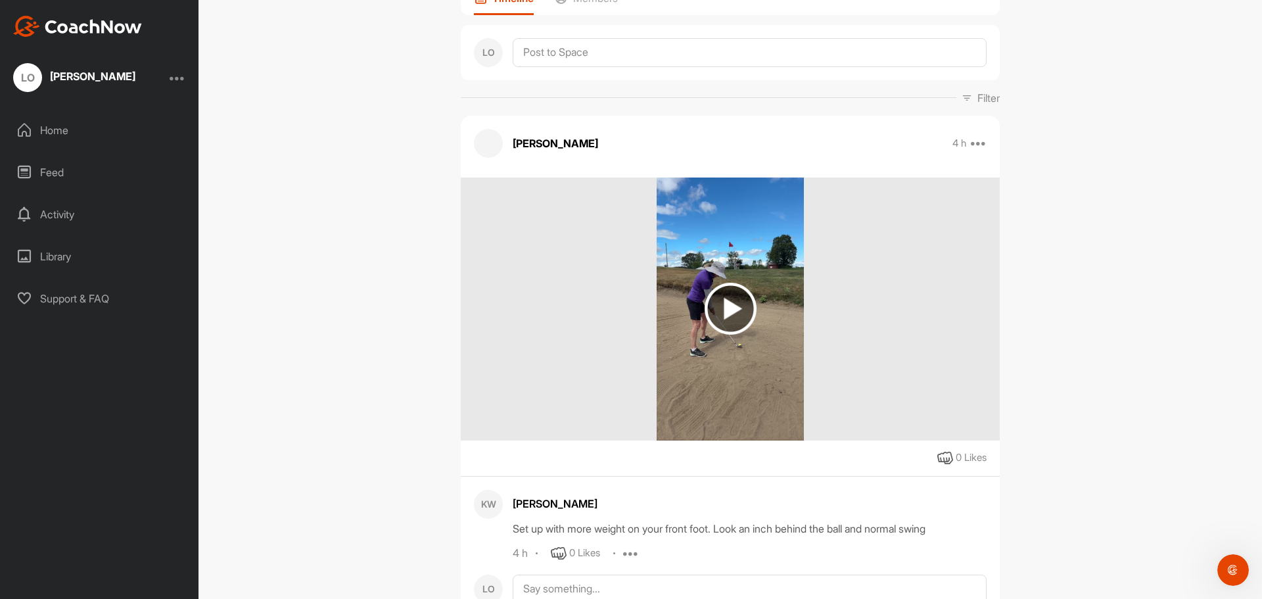
scroll to position [0, 0]
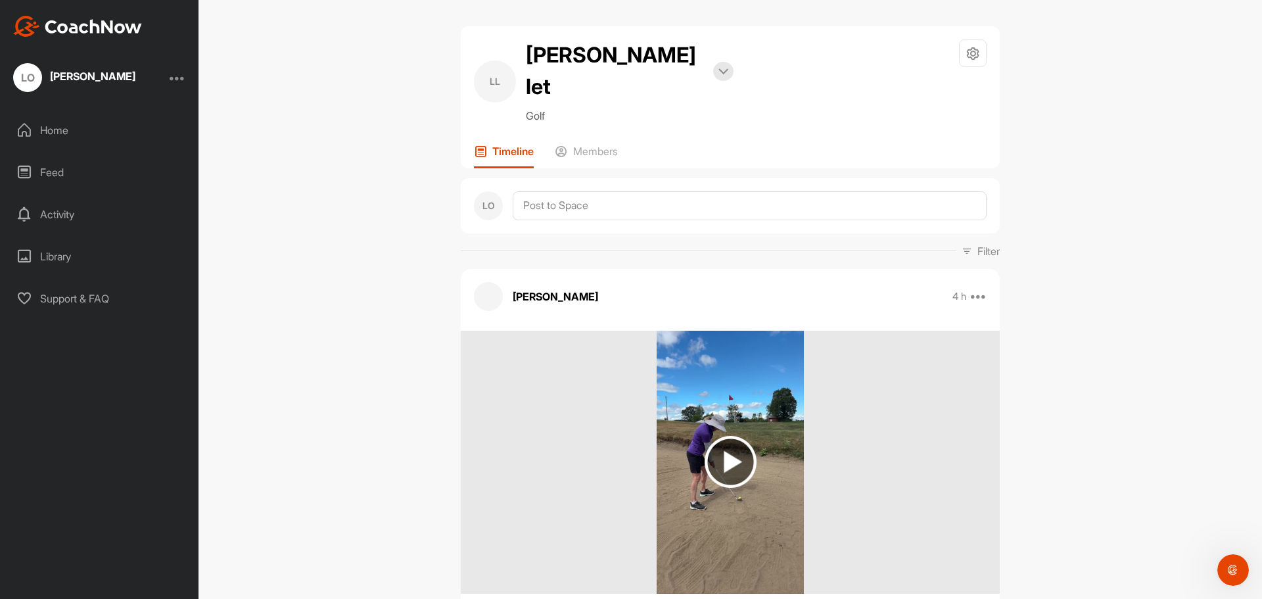
drag, startPoint x: 1224, startPoint y: 0, endPoint x: 1189, endPoint y: 95, distance: 100.8
click at [1188, 98] on div "[PERSON_NAME] O let Bookings Golf Space Settings Your Notifications Leave Space…" at bounding box center [729, 299] width 1063 height 599
drag, startPoint x: 1175, startPoint y: 1, endPoint x: 1215, endPoint y: 5, distance: 40.3
click at [1212, 26] on div "[PERSON_NAME] O let Bookings Golf Space Settings Your Notifications Leave Space…" at bounding box center [729, 299] width 1063 height 599
drag, startPoint x: 1216, startPoint y: 0, endPoint x: 1205, endPoint y: 73, distance: 73.8
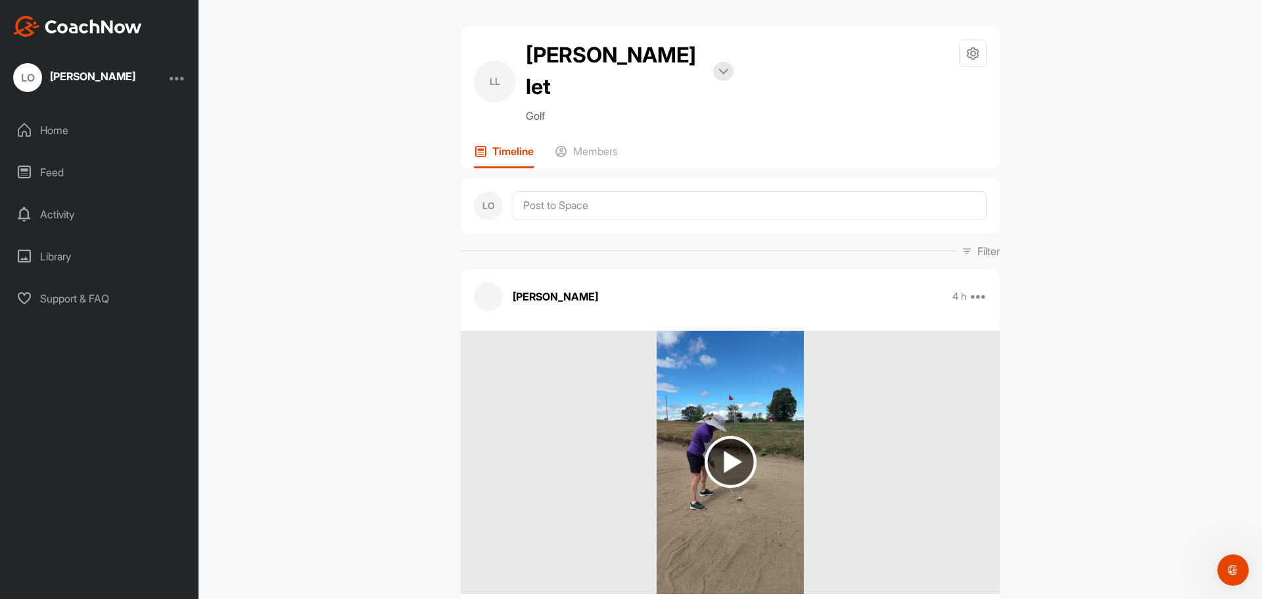
click at [1205, 73] on div "[PERSON_NAME] O let Bookings Golf Space Settings Your Notifications Leave Space…" at bounding box center [729, 299] width 1063 height 599
drag, startPoint x: 1168, startPoint y: 0, endPoint x: 364, endPoint y: 343, distance: 874.4
click at [364, 343] on div "[PERSON_NAME] O let Bookings Golf Space Settings Your Notifications Leave Space…" at bounding box center [729, 299] width 1063 height 599
